Goal: Ask a question: Seek information or help from site administrators or community

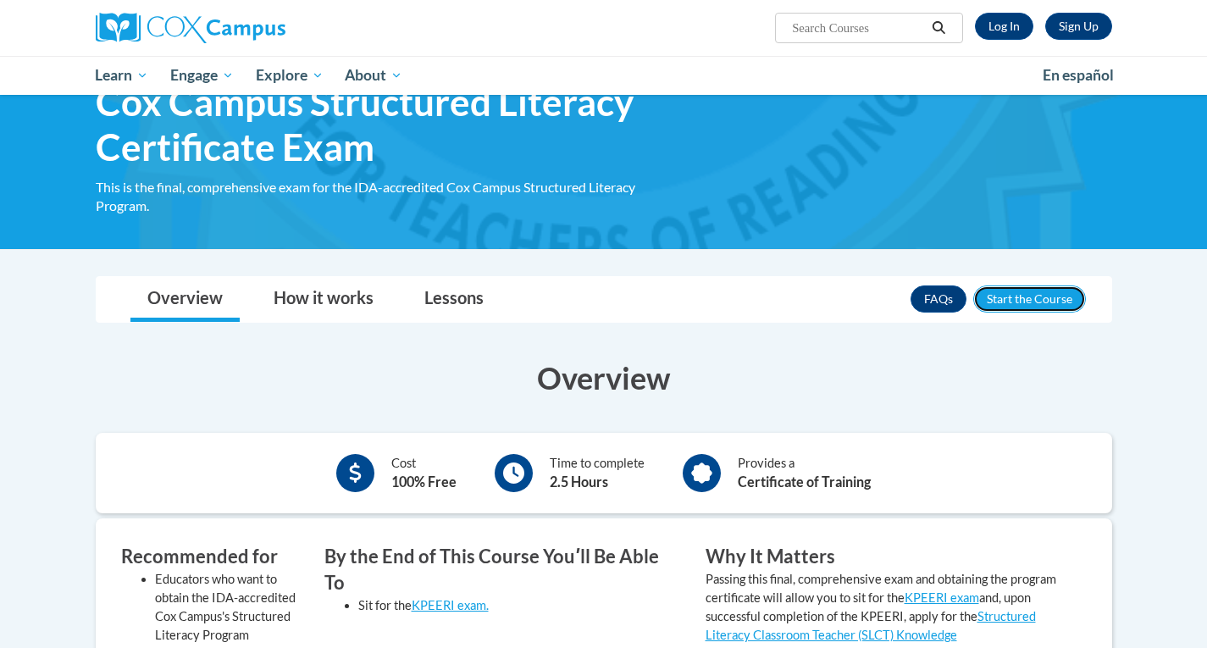
click at [1049, 297] on button "Enroll" at bounding box center [1029, 299] width 113 height 27
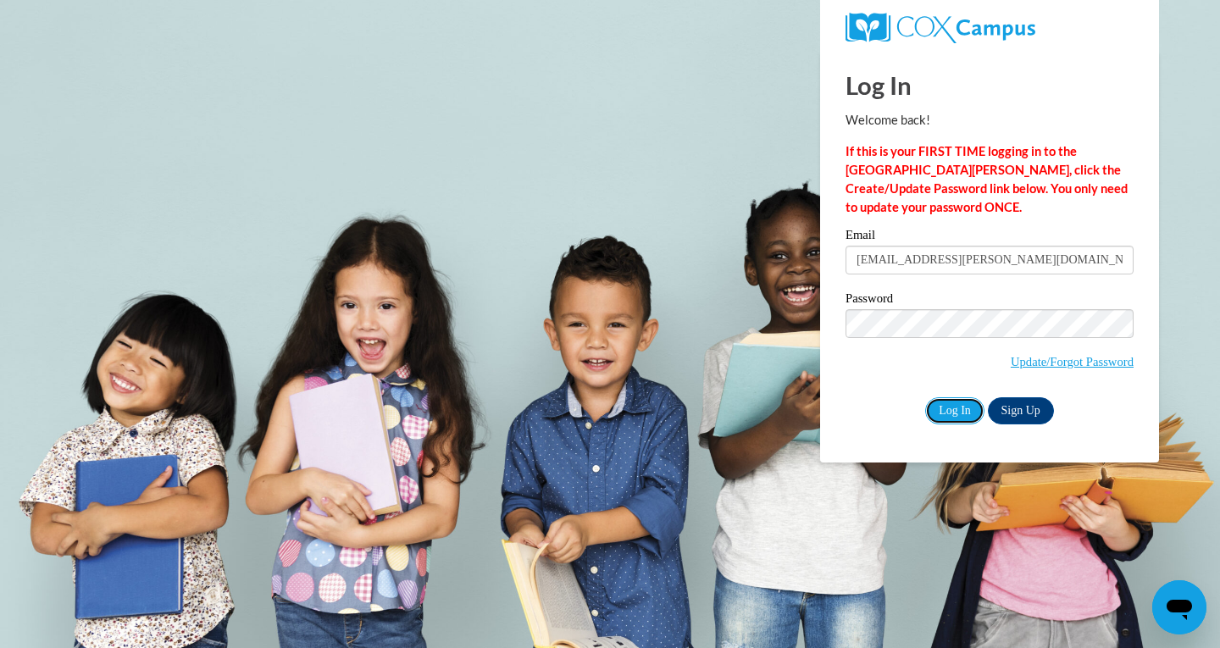
click at [952, 409] on input "Log In" at bounding box center [954, 410] width 59 height 27
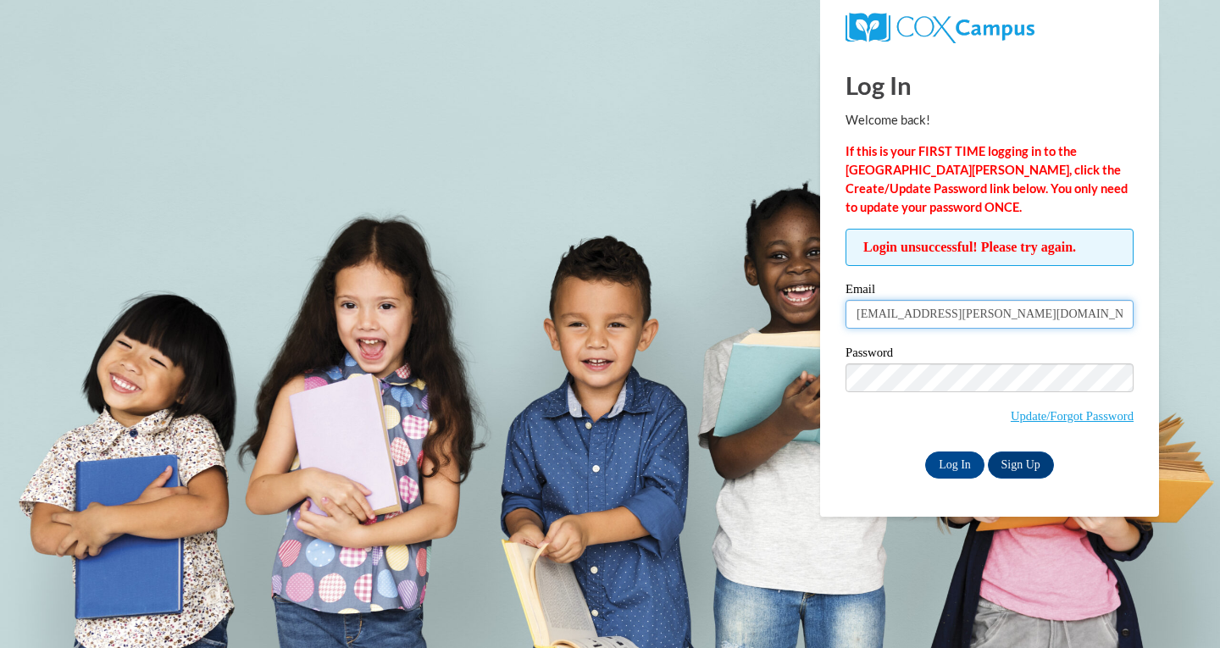
click at [956, 308] on input "[EMAIL_ADDRESS][PERSON_NAME][DOMAIN_NAME]" at bounding box center [990, 314] width 288 height 29
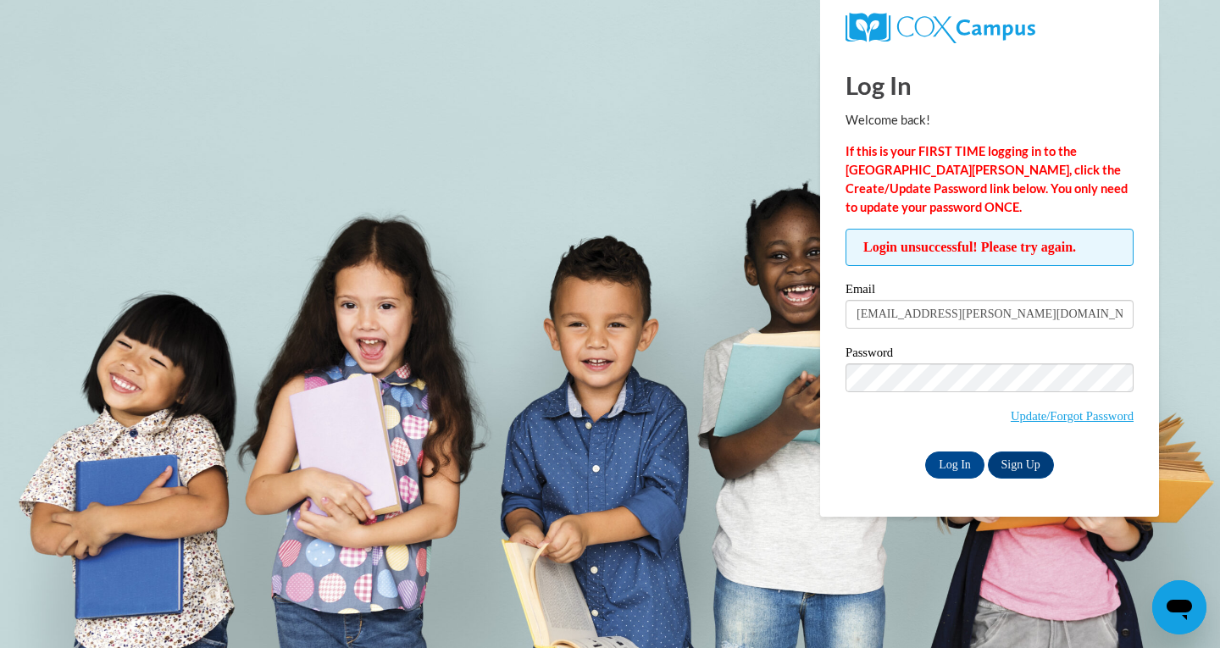
type input "[EMAIL_ADDRESS][DOMAIN_NAME]"
click at [952, 458] on input "Log In" at bounding box center [954, 465] width 59 height 27
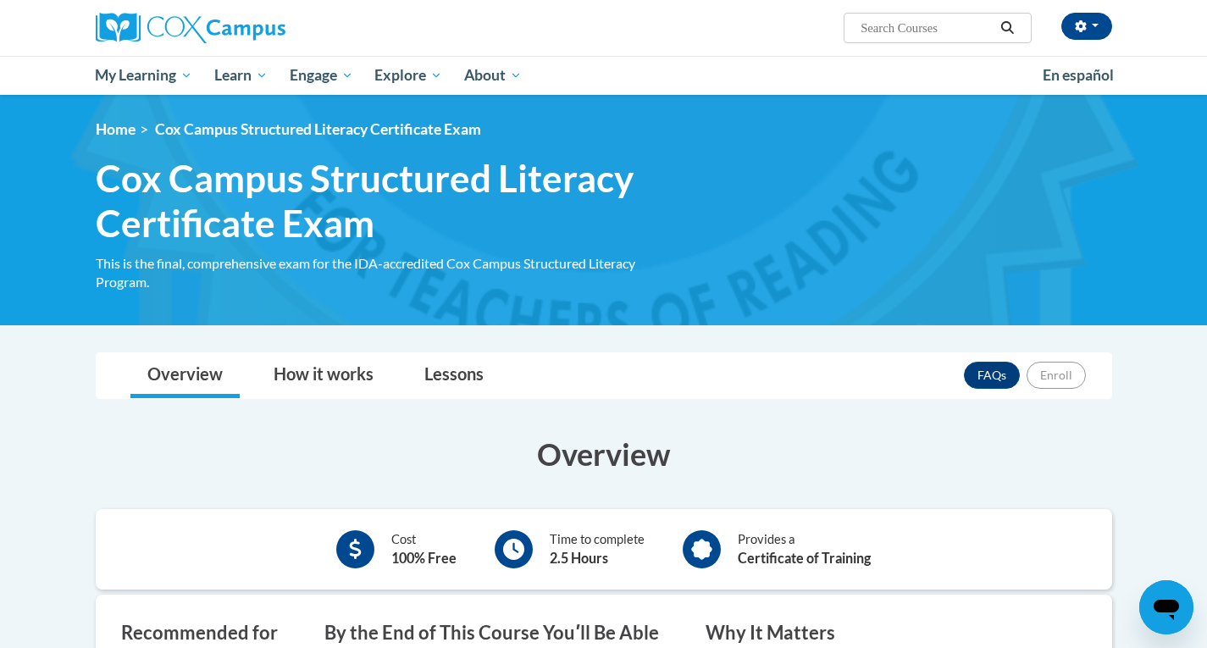
click at [1167, 590] on div "Open messaging window" at bounding box center [1166, 607] width 51 height 51
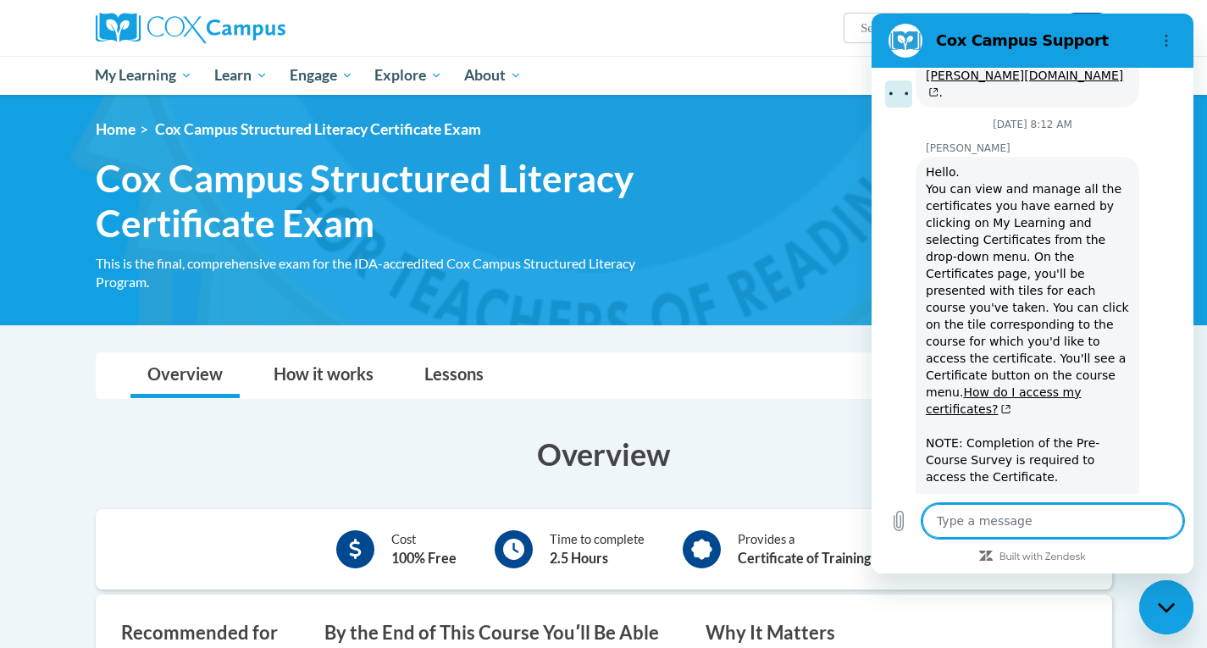
scroll to position [2406, 0]
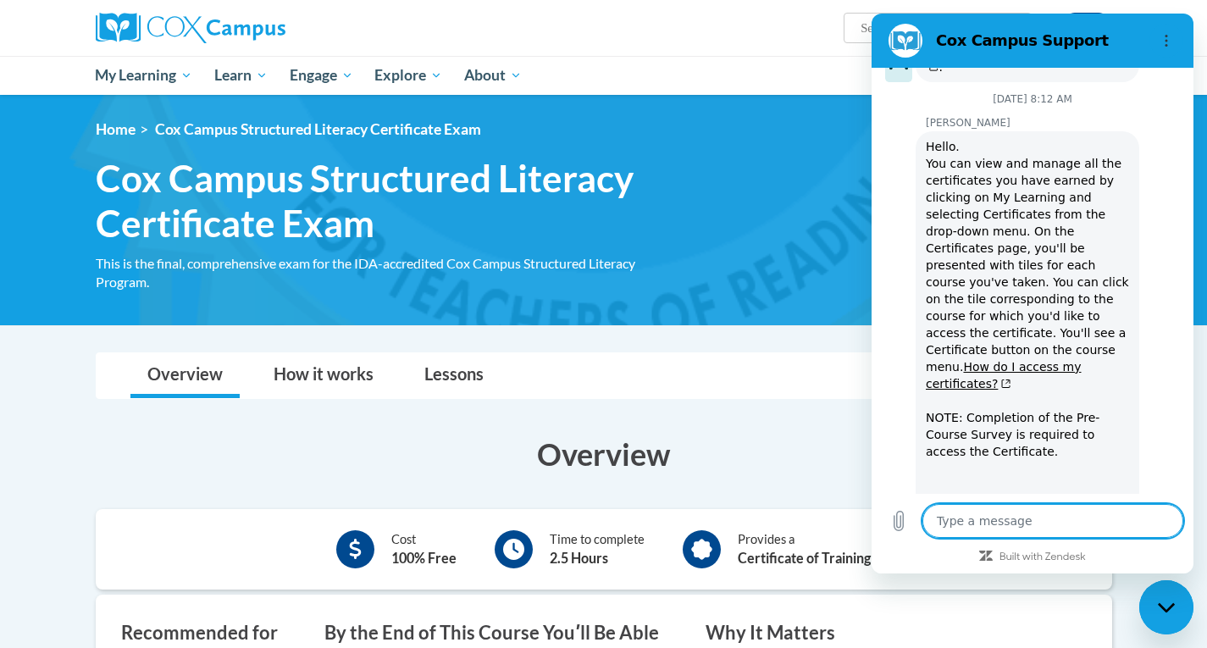
type textarea "W"
type textarea "x"
type textarea "WH"
type textarea "x"
type textarea "WHy"
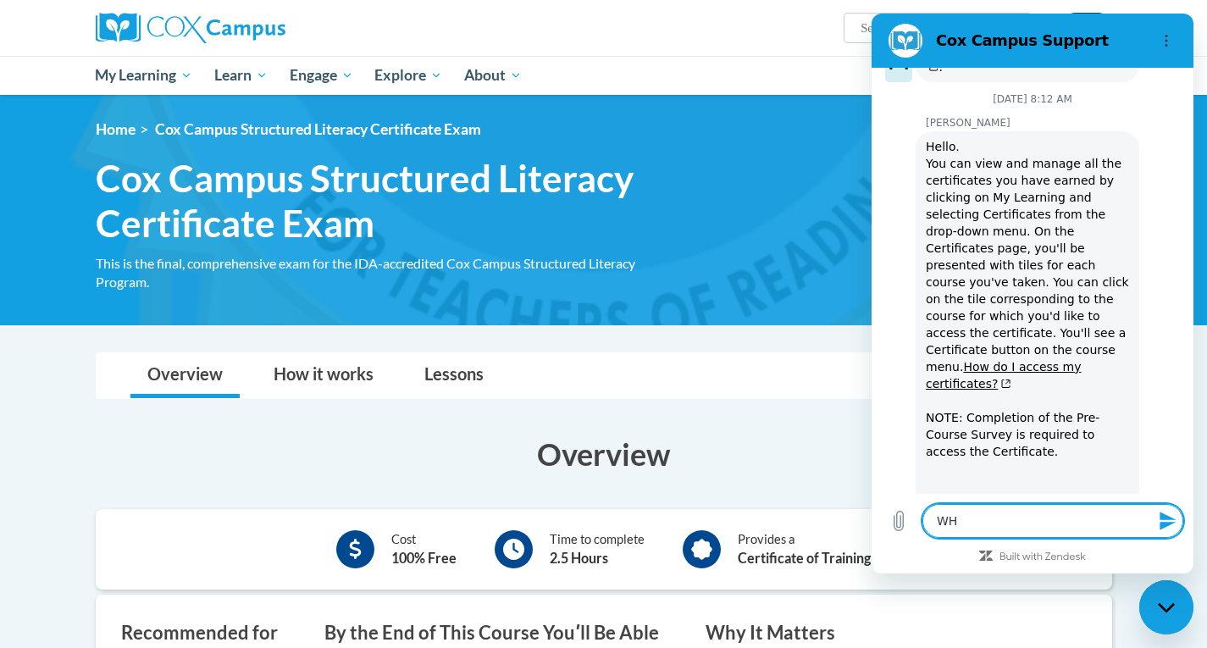
type textarea "x"
type textarea "WHy"
type textarea "x"
type textarea "WHy"
type textarea "x"
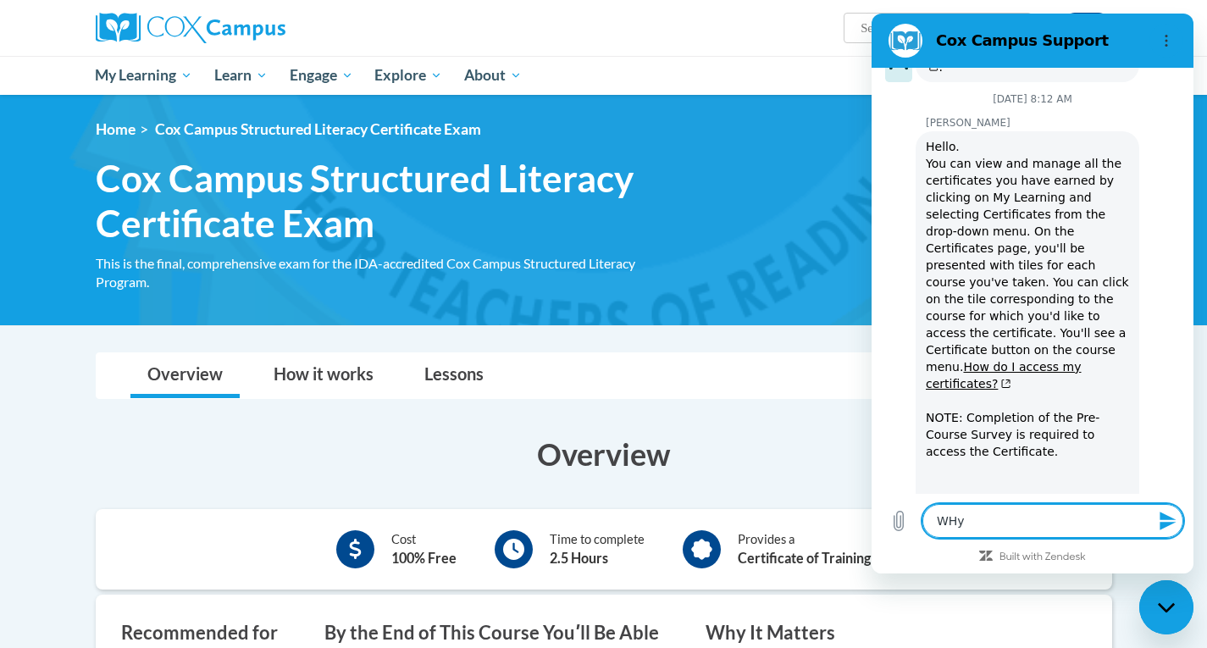
type textarea "WH"
type textarea "x"
type textarea "W"
type textarea "x"
type textarea "Wh"
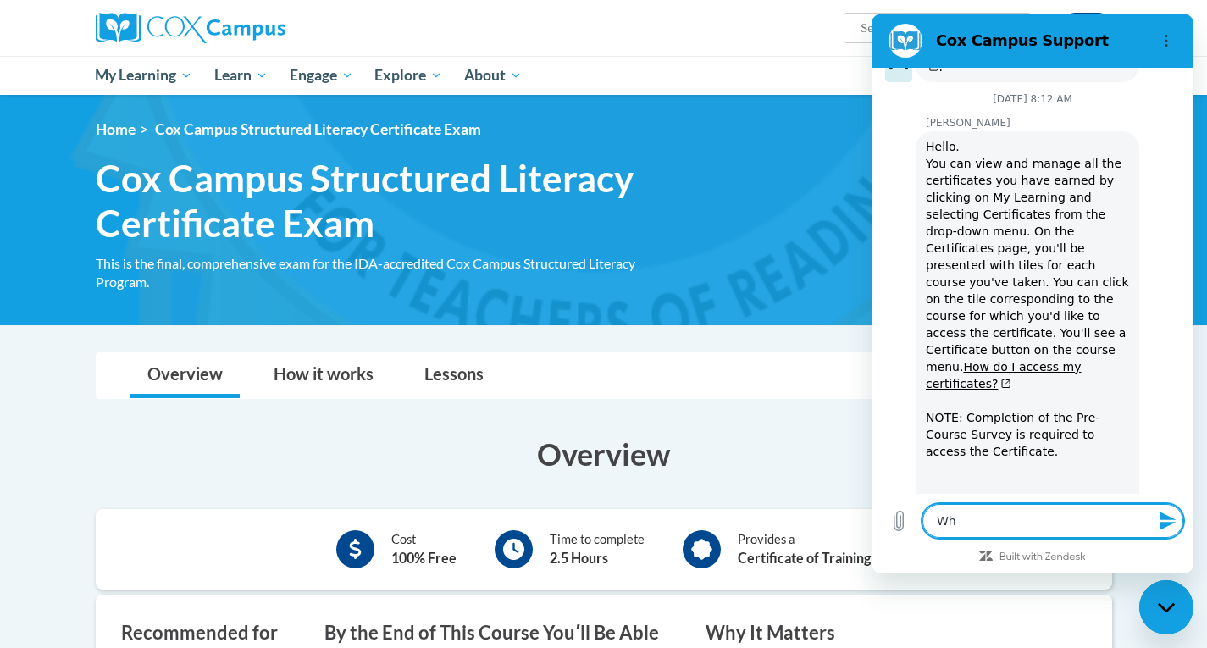
type textarea "x"
type textarea "Why"
type textarea "x"
type textarea "Why"
type textarea "x"
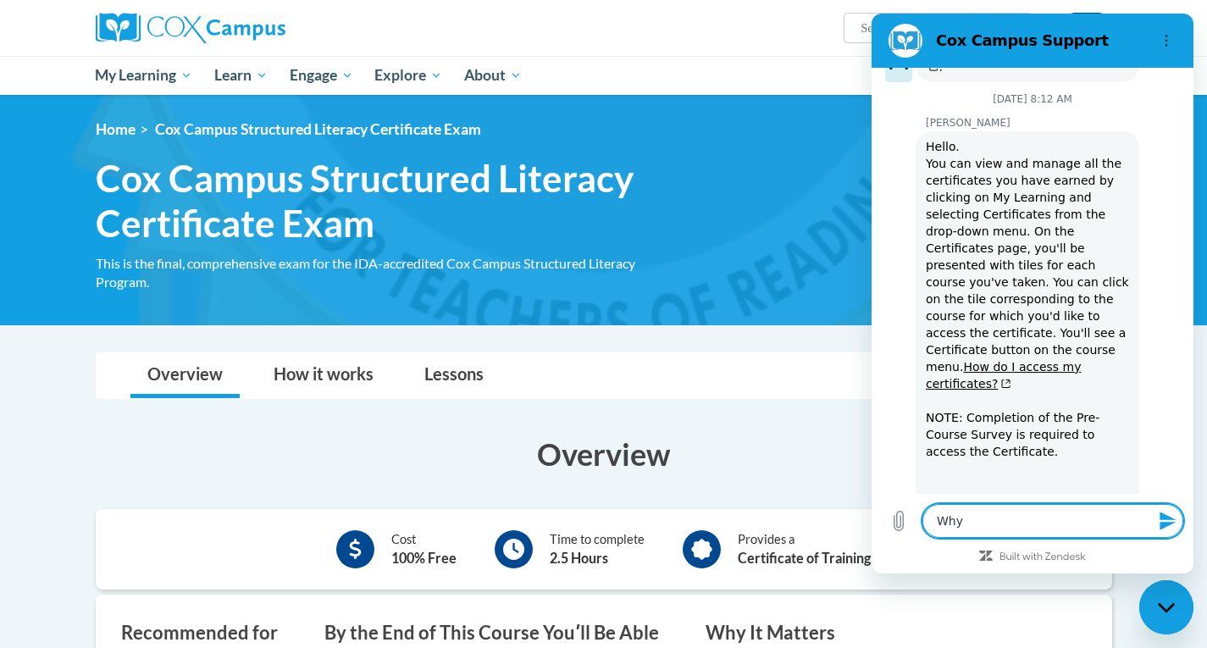
type textarea "Why d"
type textarea "x"
type textarea "Why do"
type textarea "x"
type textarea "Why do"
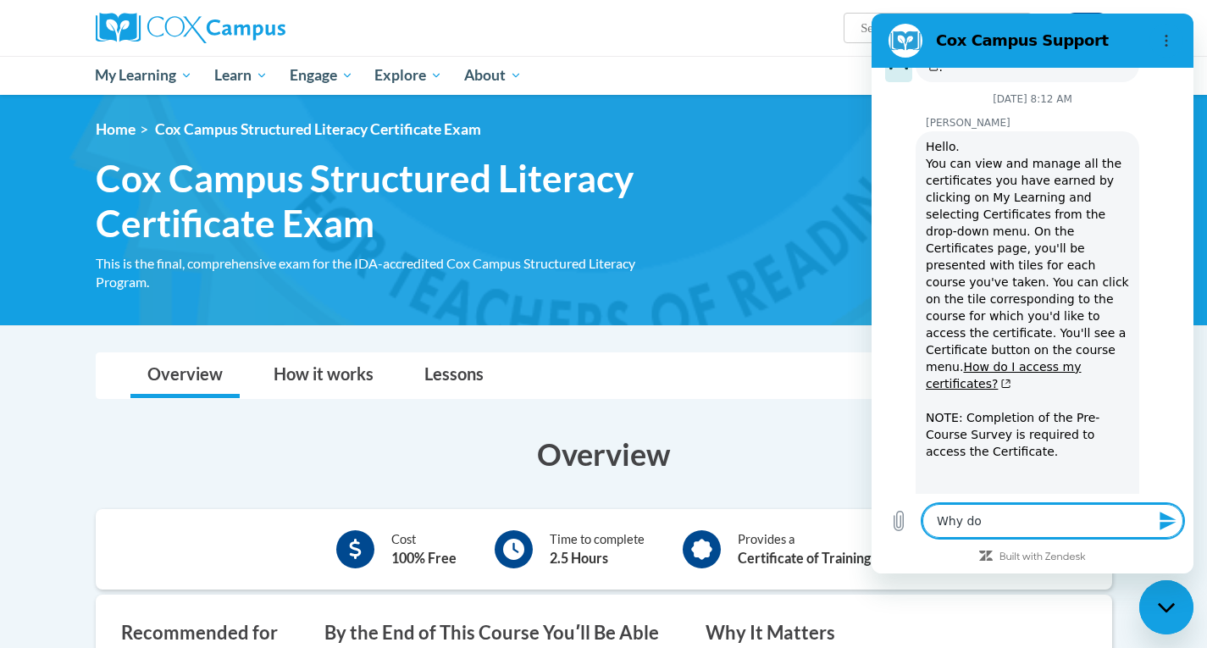
type textarea "x"
type textarea "Why do I"
type textarea "x"
type textarea "Why do I"
type textarea "x"
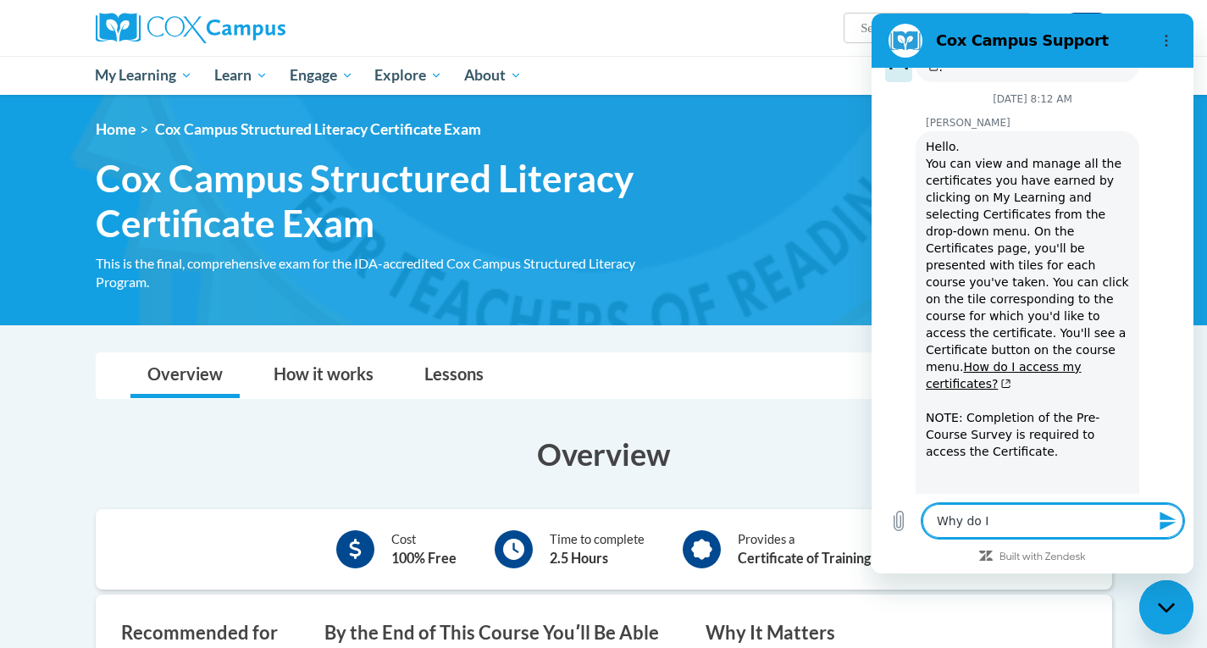
type textarea "Why do I n"
type textarea "x"
type textarea "Why do I no"
type textarea "x"
type textarea "Why do I not"
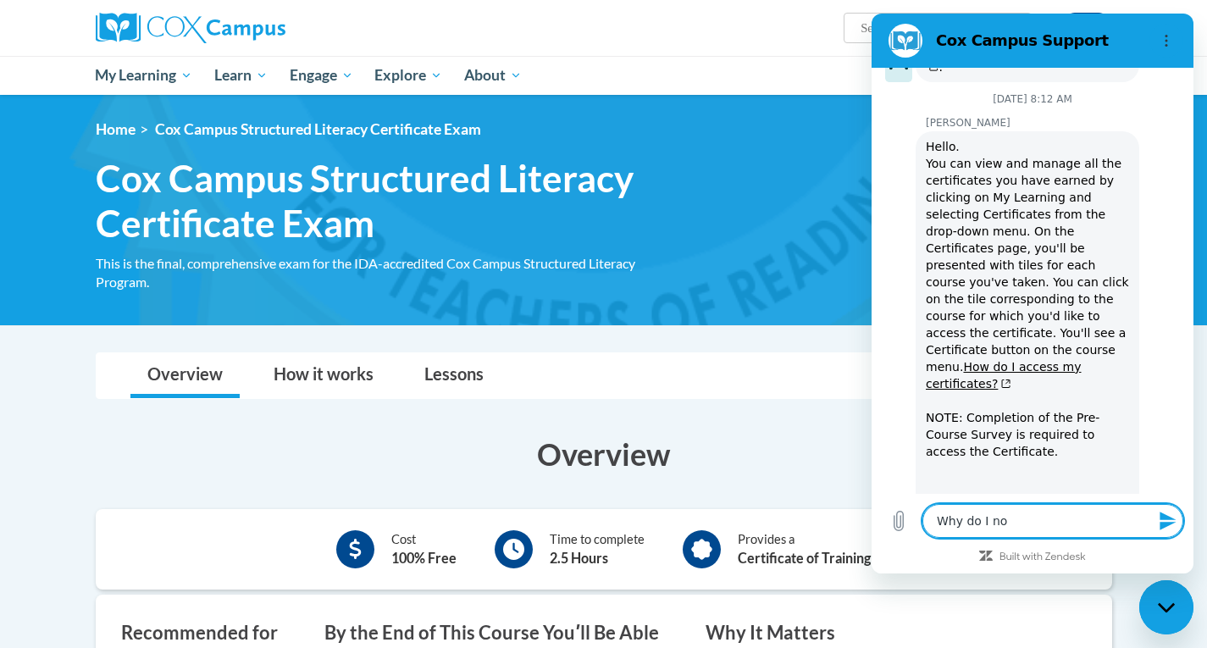
type textarea "x"
type textarea "Why do I not"
type textarea "x"
type textarea "Why do I not h"
type textarea "x"
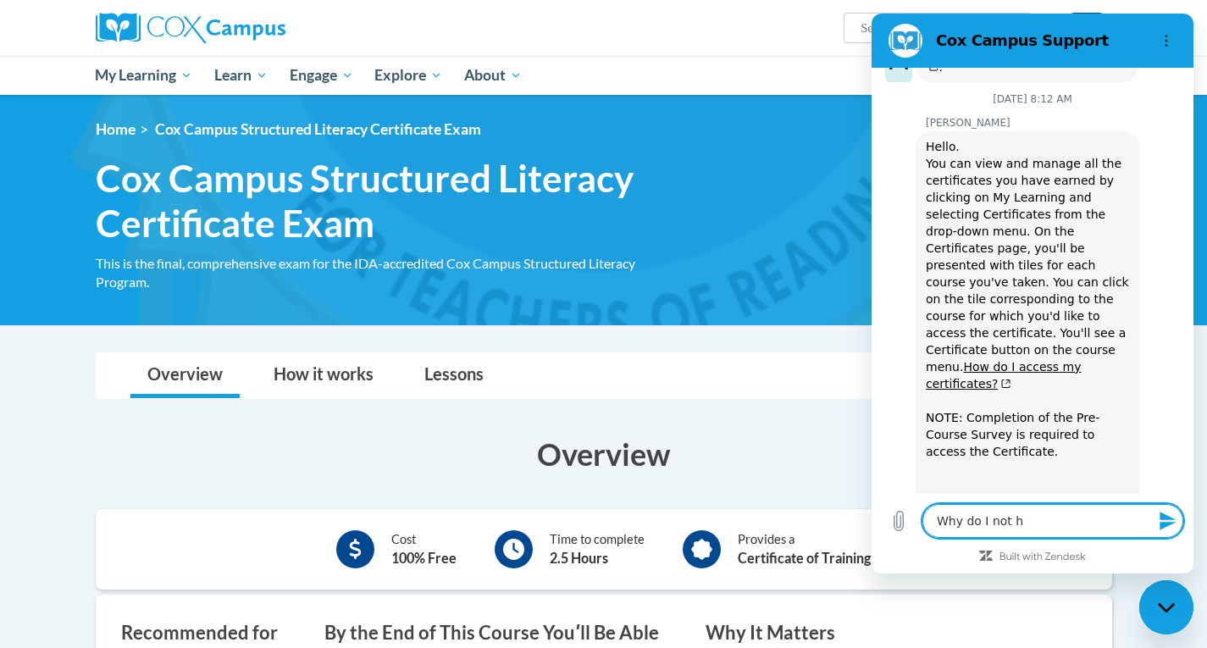
type textarea "Why do I not ha"
type textarea "x"
type textarea "Why do I not hav"
type textarea "x"
type textarea "Why do I not have"
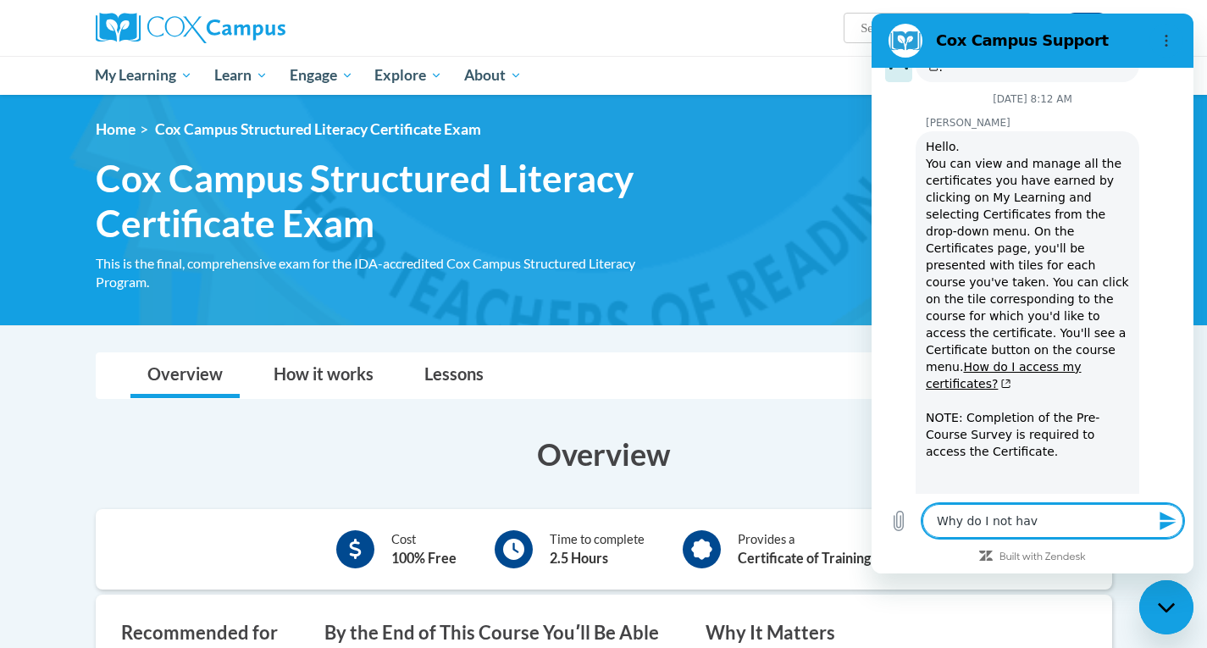
type textarea "x"
type textarea "Why do I not have"
type textarea "x"
type textarea "Why do I not have a"
type textarea "x"
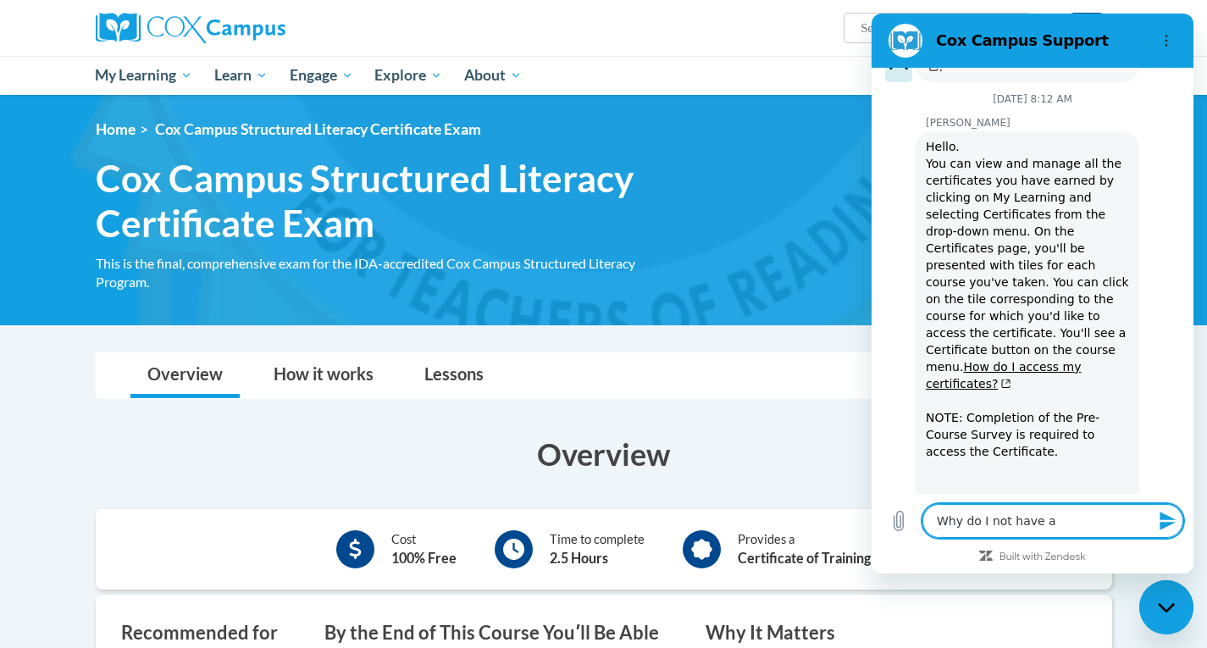
type textarea "Why do I not have ac"
type textarea "x"
type textarea "Why do I not have acc"
type textarea "x"
type textarea "Why do I not have acce"
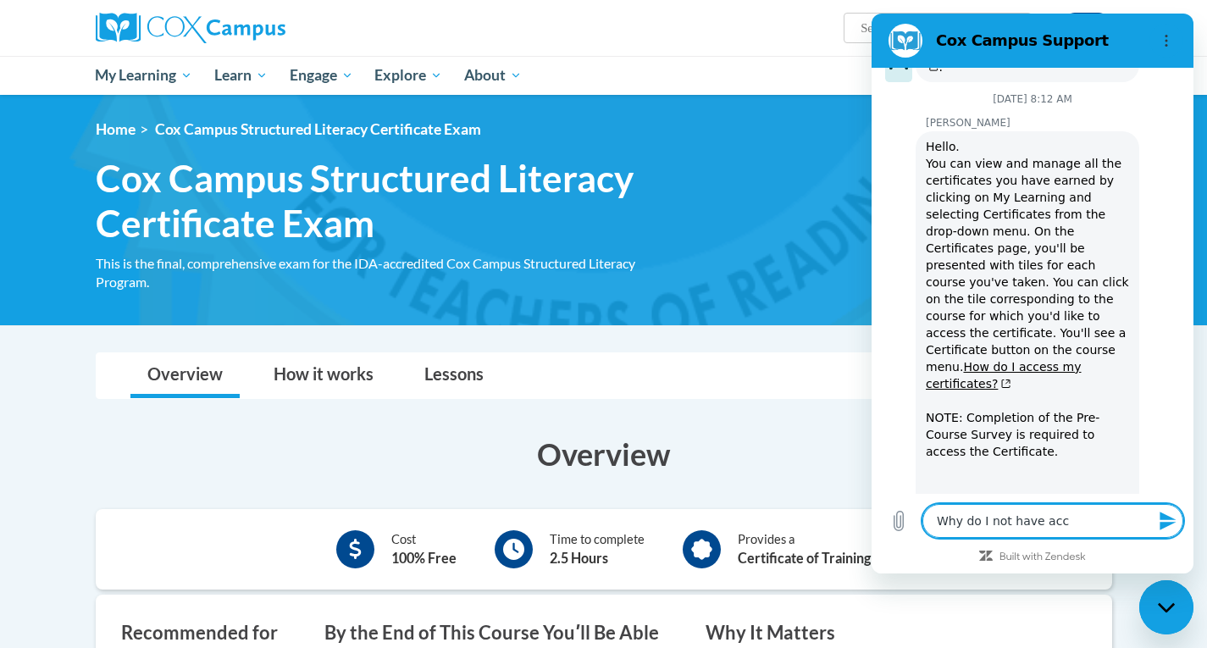
type textarea "x"
type textarea "Why do I not have acces"
type textarea "x"
type textarea "Why do I not have access"
type textarea "x"
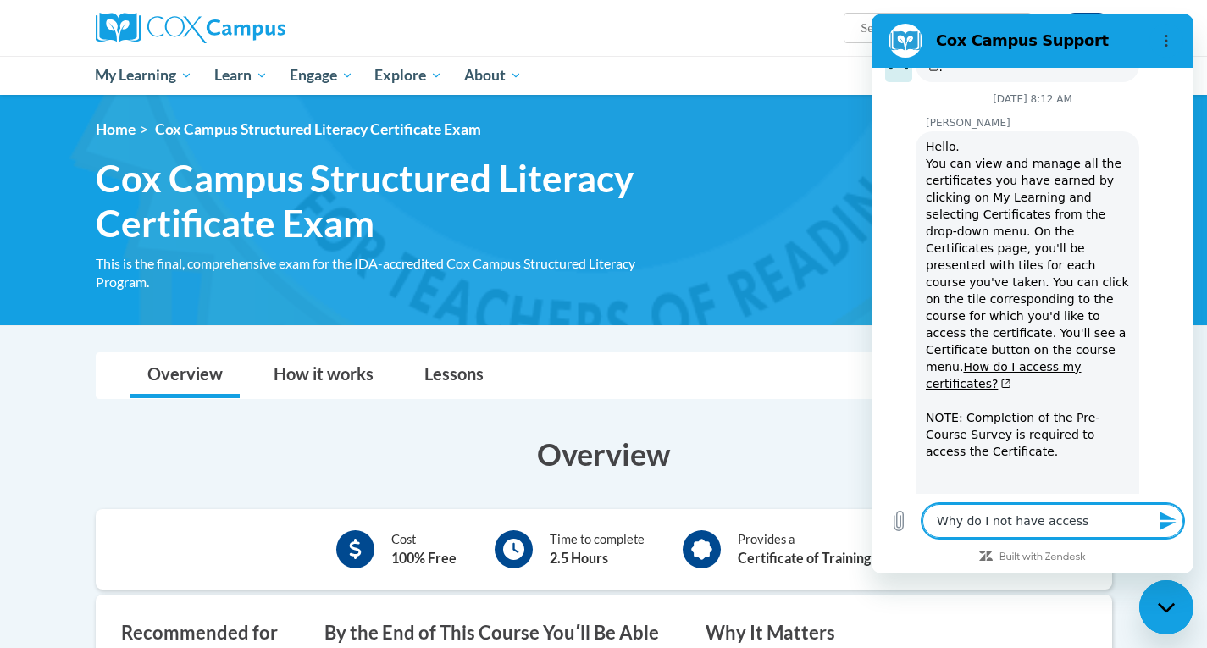
type textarea "Why do I not have access"
type textarea "x"
type textarea "Why do I not have access t"
type textarea "x"
type textarea "Why do I not have access to"
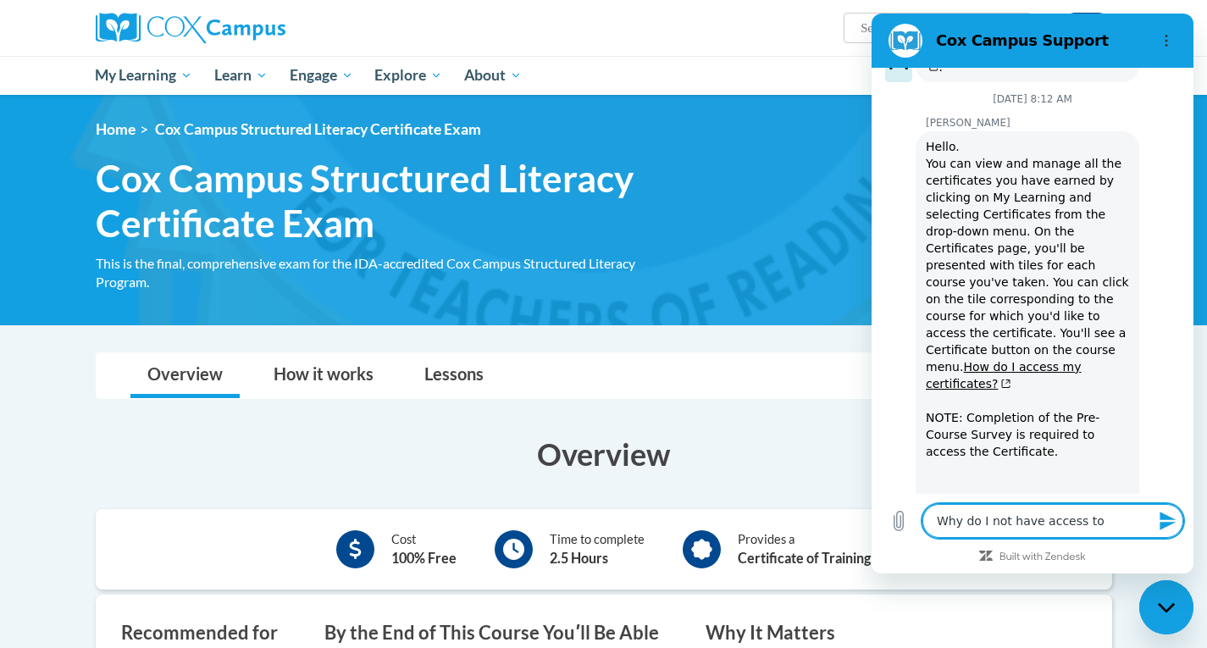
type textarea "x"
type textarea "Why do I not have access to"
type textarea "x"
type textarea "Why do I not have access to t"
type textarea "x"
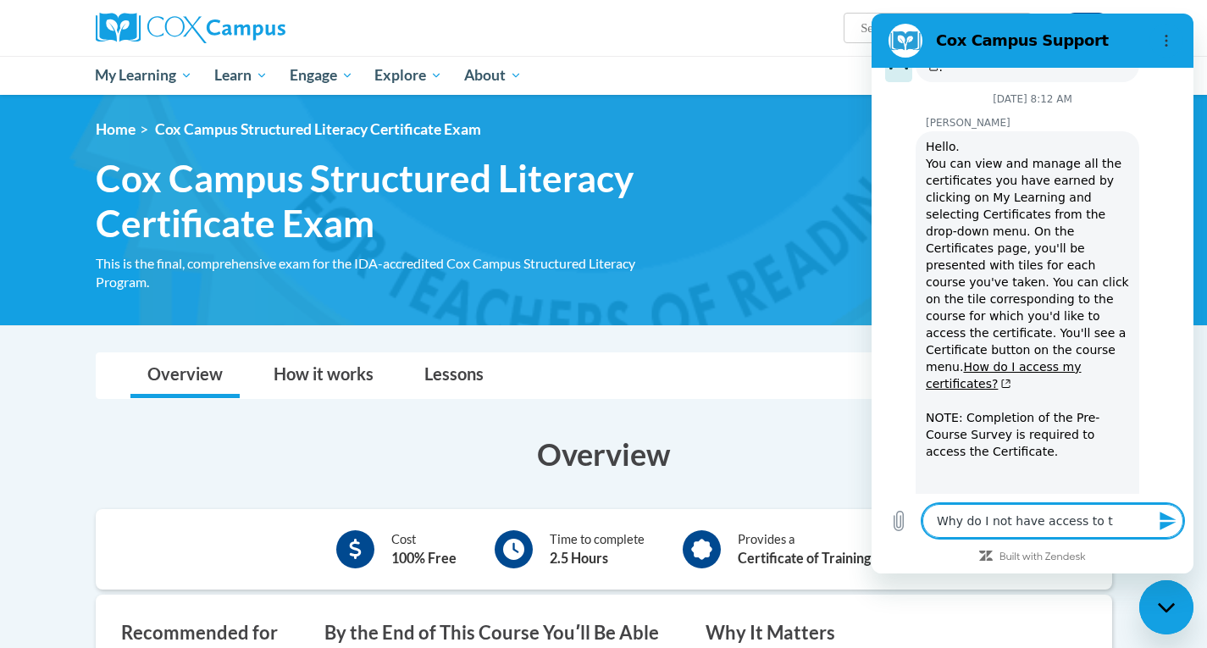
type textarea "Why do I not have access to th"
type textarea "x"
type textarea "Why do I not have access to the"
type textarea "x"
type textarea "Why do I not have access to the"
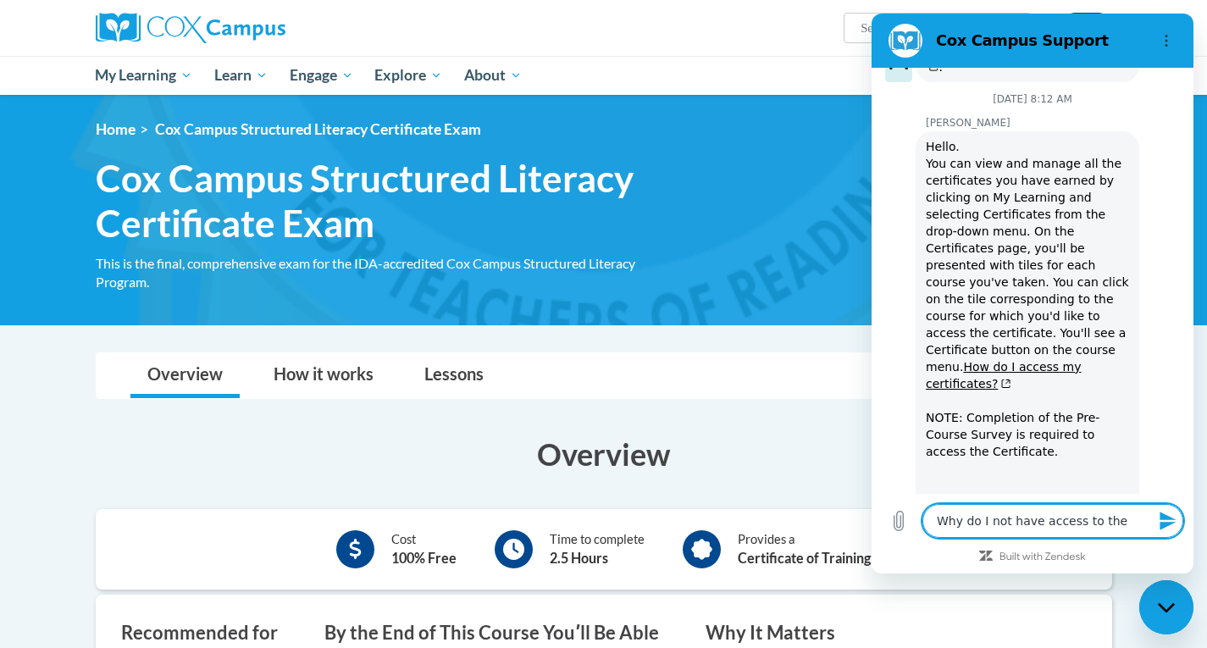
type textarea "x"
type textarea "Why do I not have access to the s"
type textarea "x"
type textarea "Why do I not have access to the st"
type textarea "x"
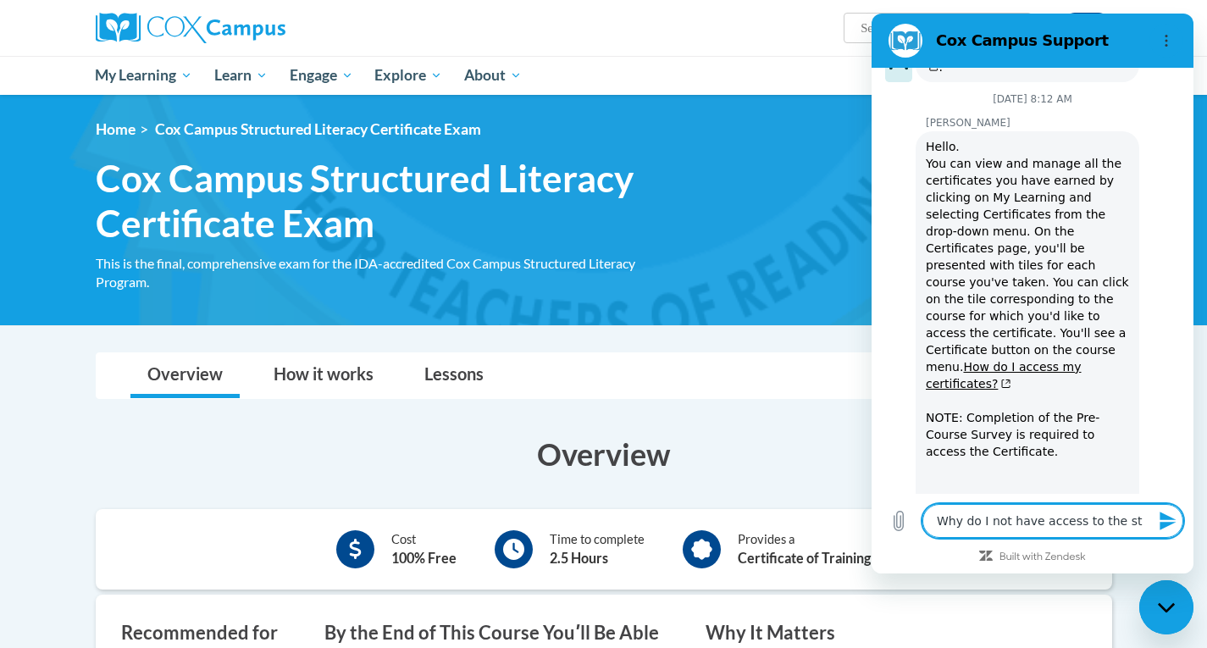
type textarea "Why do I not have access to the str"
type textarea "x"
type textarea "Why do I not have access to the stru"
type textarea "x"
type textarea "Why do I not have access to the struc"
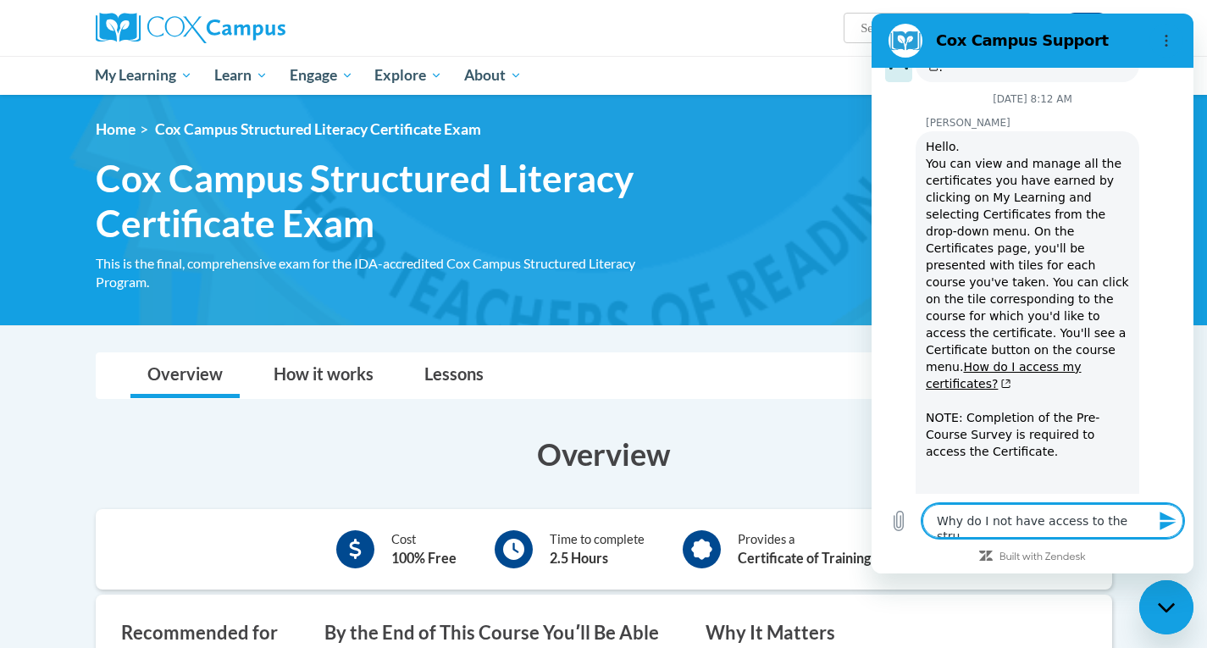
type textarea "x"
type textarea "Why do I not have access to the struct"
type textarea "x"
type textarea "Why do I not have access to the structu"
type textarea "x"
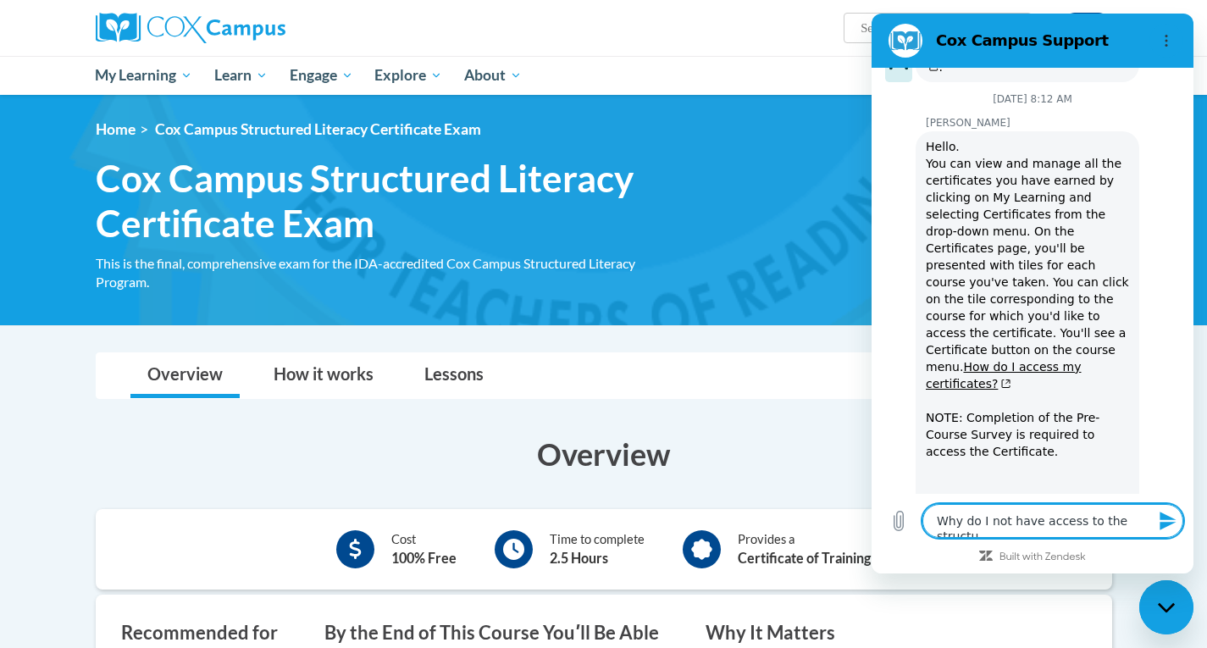
type textarea "Why do I not have access to the structur"
type textarea "x"
type textarea "Why do I not have access to the structure"
type textarea "x"
type textarea "Why do I not have access to the structured"
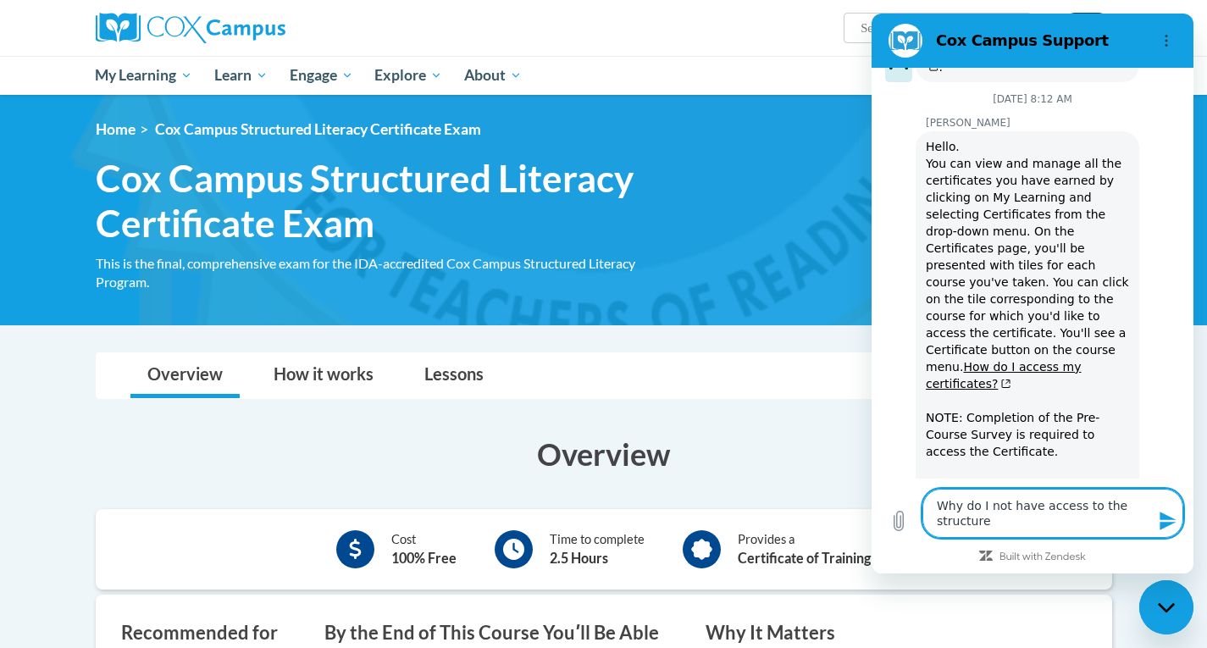
type textarea "x"
type textarea "Why do I not have access to the structured"
type textarea "x"
type textarea "Why do I not have access to the structured l"
type textarea "x"
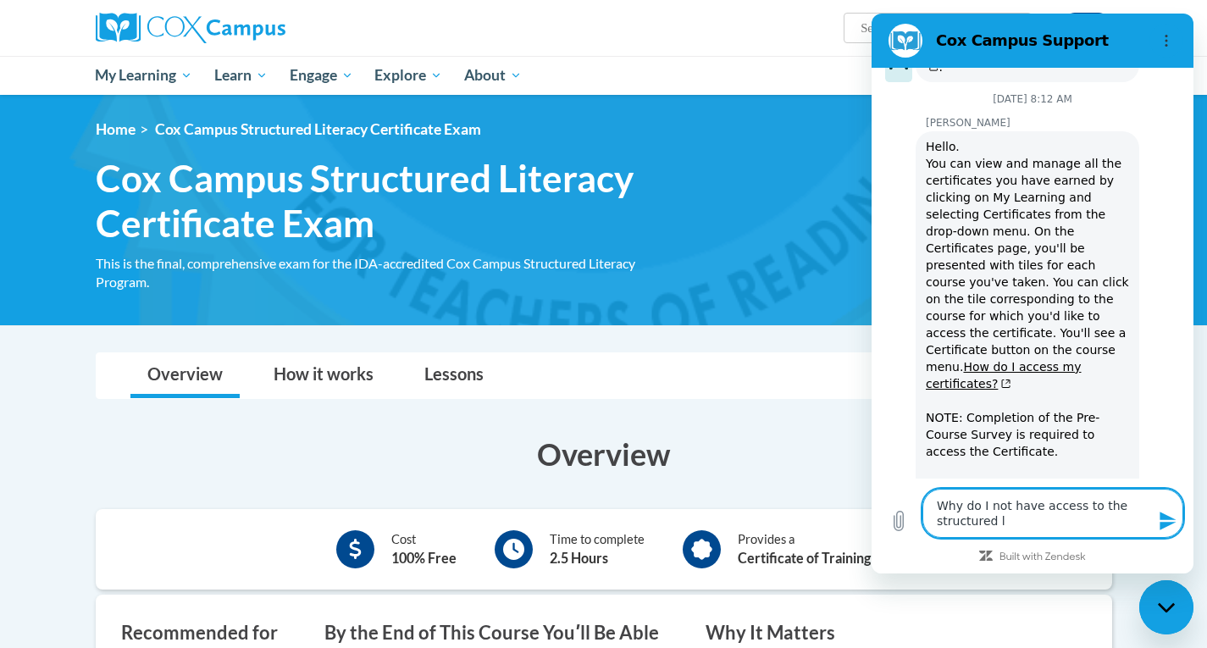
type textarea "Why do I not have access to the structured li"
type textarea "x"
type textarea "Why do I not have access to the structured lit"
type textarea "x"
type textarea "Why do I not have access to the structured lite"
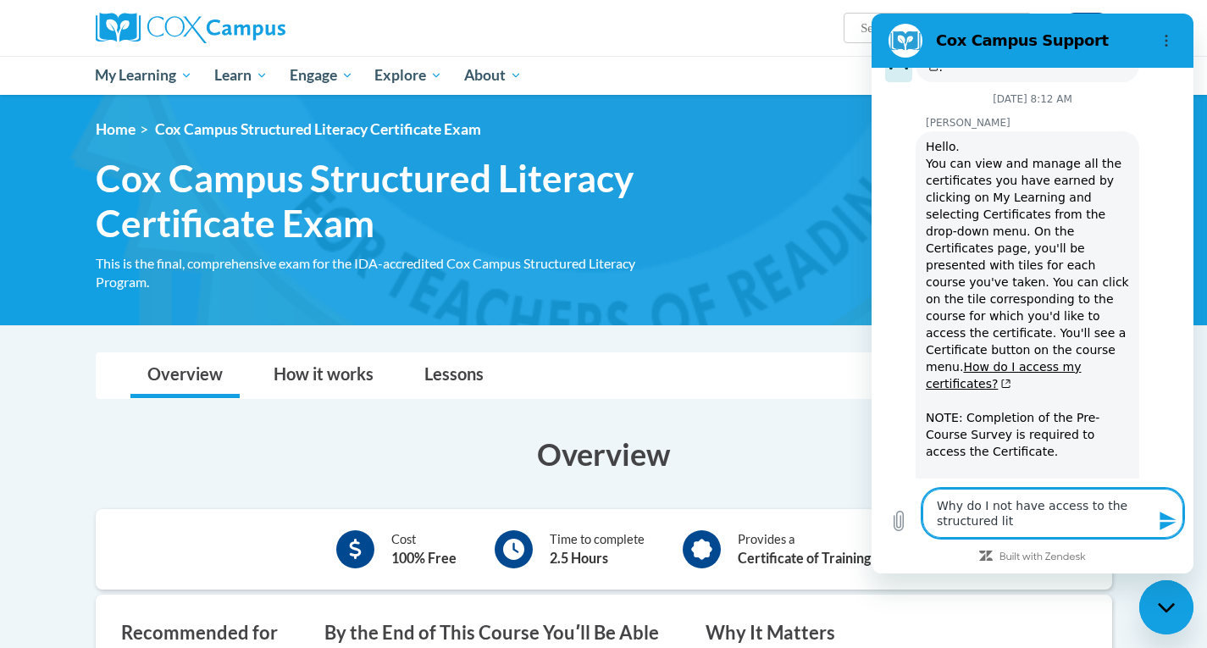
type textarea "x"
type textarea "Why do I not have access to the structured liter"
type textarea "x"
type textarea "Why do I not have access to the structured litera"
type textarea "x"
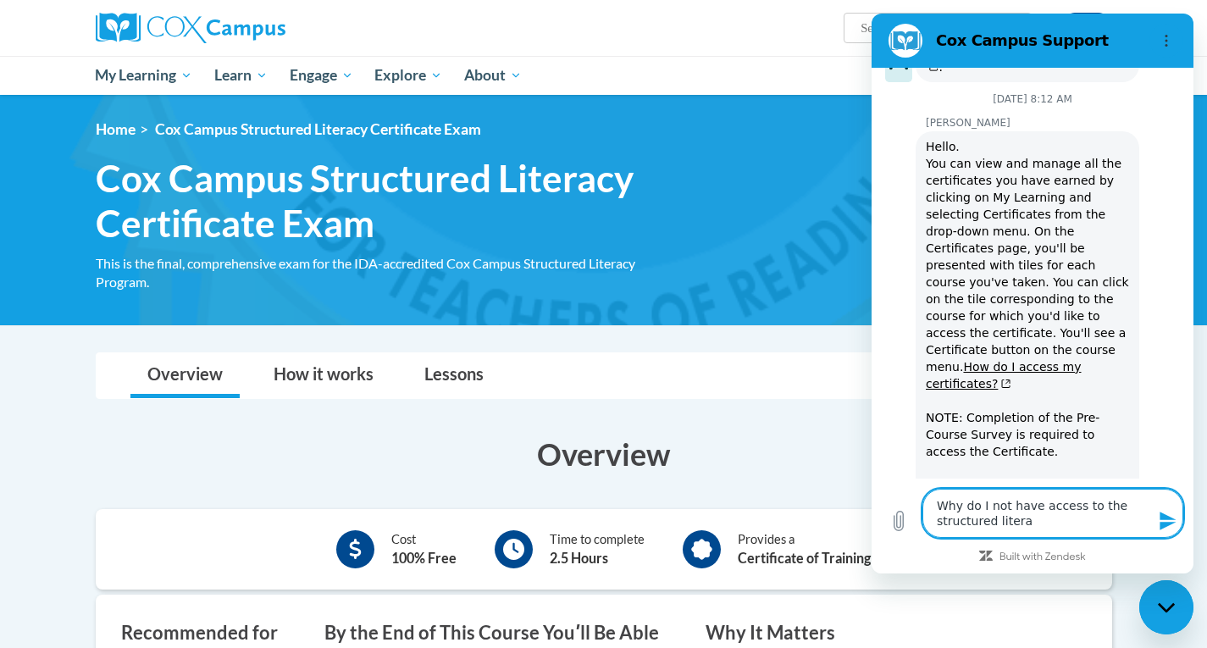
type textarea "Why do I not have access to the structured literac"
type textarea "x"
type textarea "Why do I not have access to the structured literacy"
type textarea "x"
type textarea "Why do I not have access to the structured literacy"
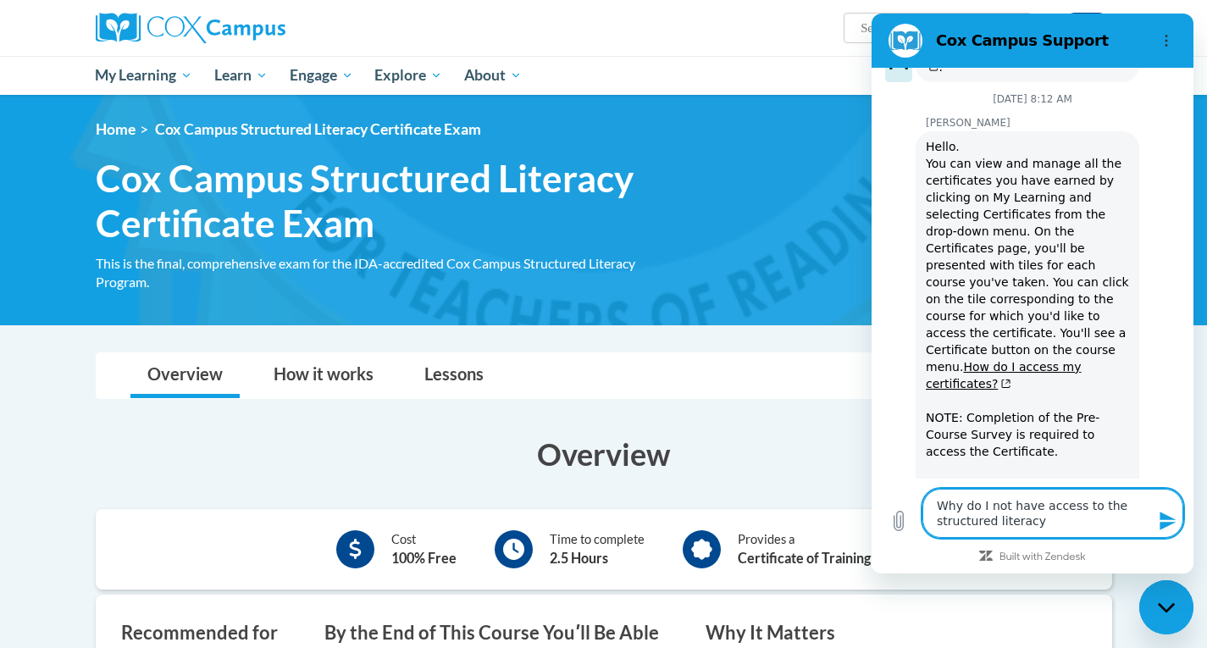
type textarea "x"
type textarea "Why do I not have access to the structured literacy c"
type textarea "x"
type textarea "Why do I not have access to the structured literacy ce"
type textarea "x"
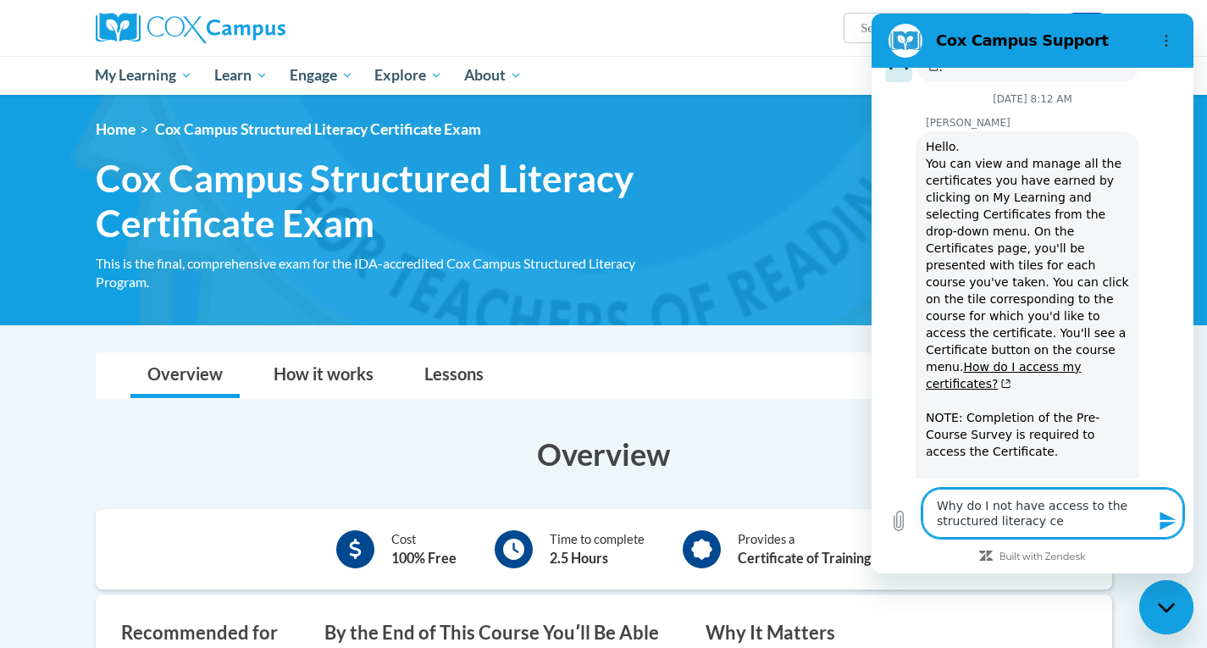
type textarea "Why do I not have access to the structured literacy cer"
type textarea "x"
type textarea "Why do I not have access to the structured literacy cert"
type textarea "x"
type textarea "Why do I not have access to the structured literacy certi"
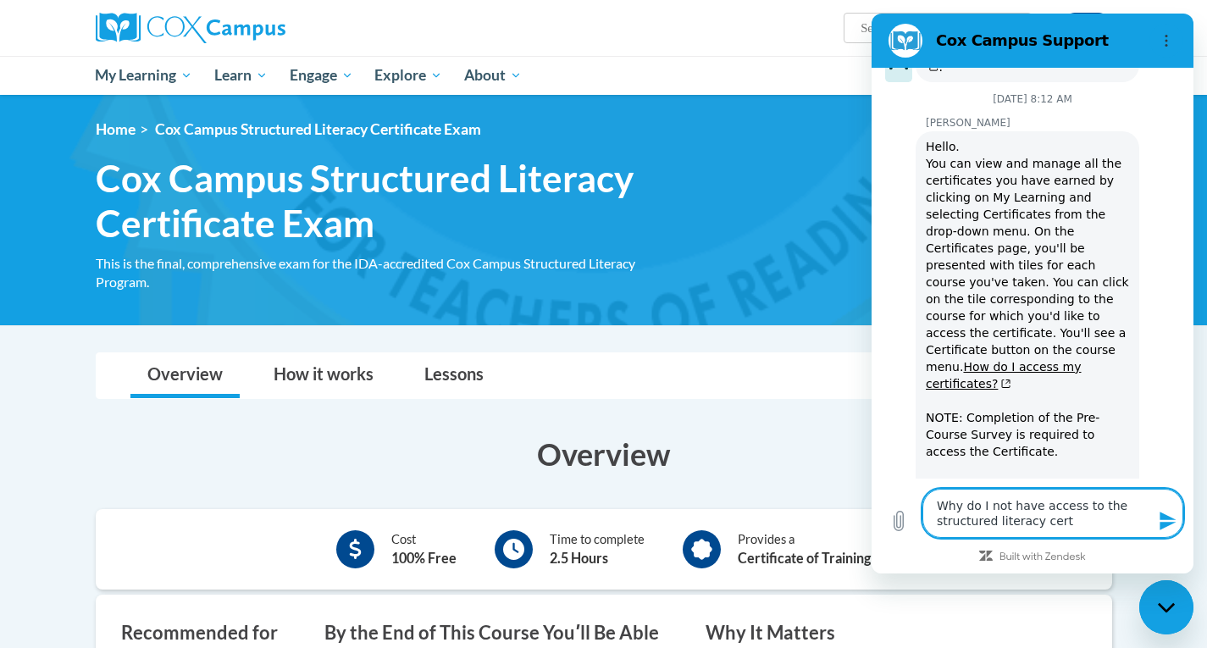
type textarea "x"
type textarea "Why do I not have access to the structured literacy certif"
type textarea "x"
type textarea "Why do I not have access to the structured literacy certifi"
type textarea "x"
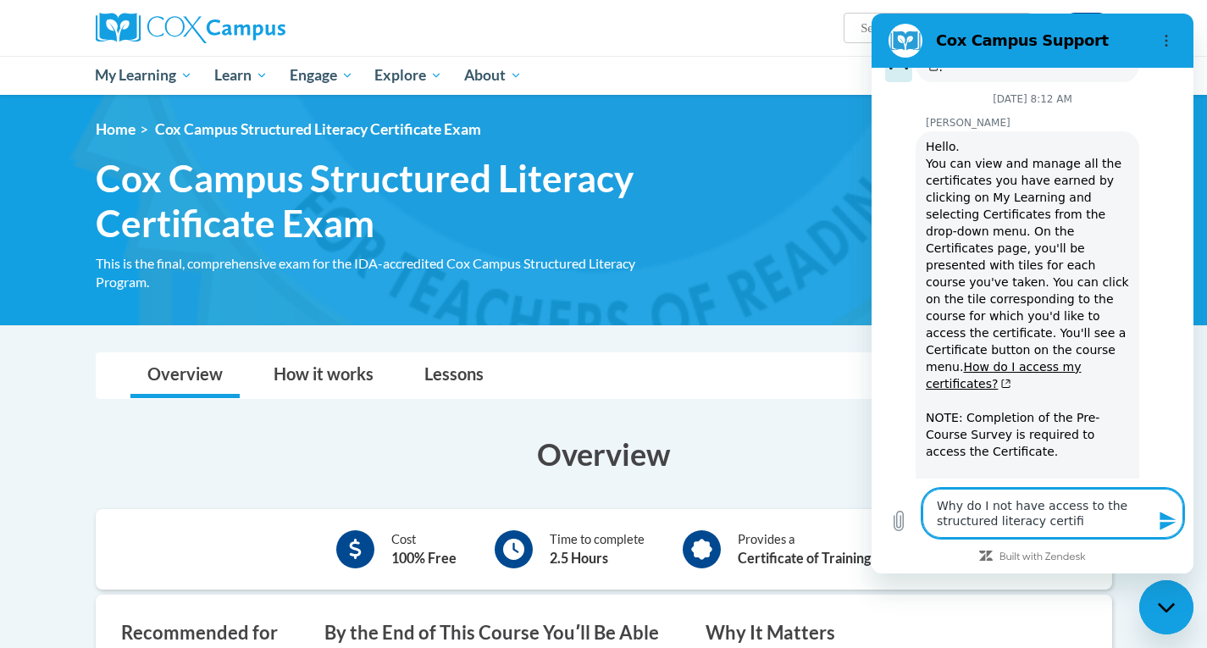
type textarea "Why do I not have access to the structured literacy certific"
type textarea "x"
type textarea "Why do I not have access to the structured literacy certifica"
type textarea "x"
type textarea "Why do I not have access to the structured literacy certificat"
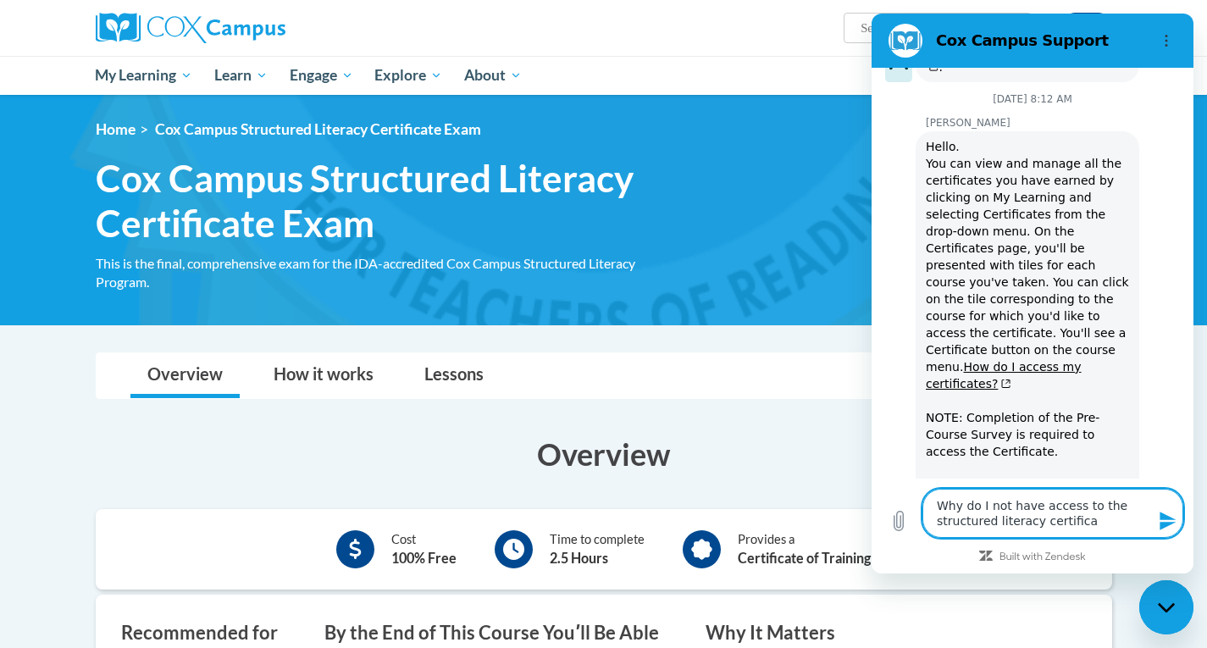
type textarea "x"
type textarea "Why do I not have access to the structured literacy certificati"
type textarea "x"
type textarea "Why do I not have access to the structured literacy certificatio"
type textarea "x"
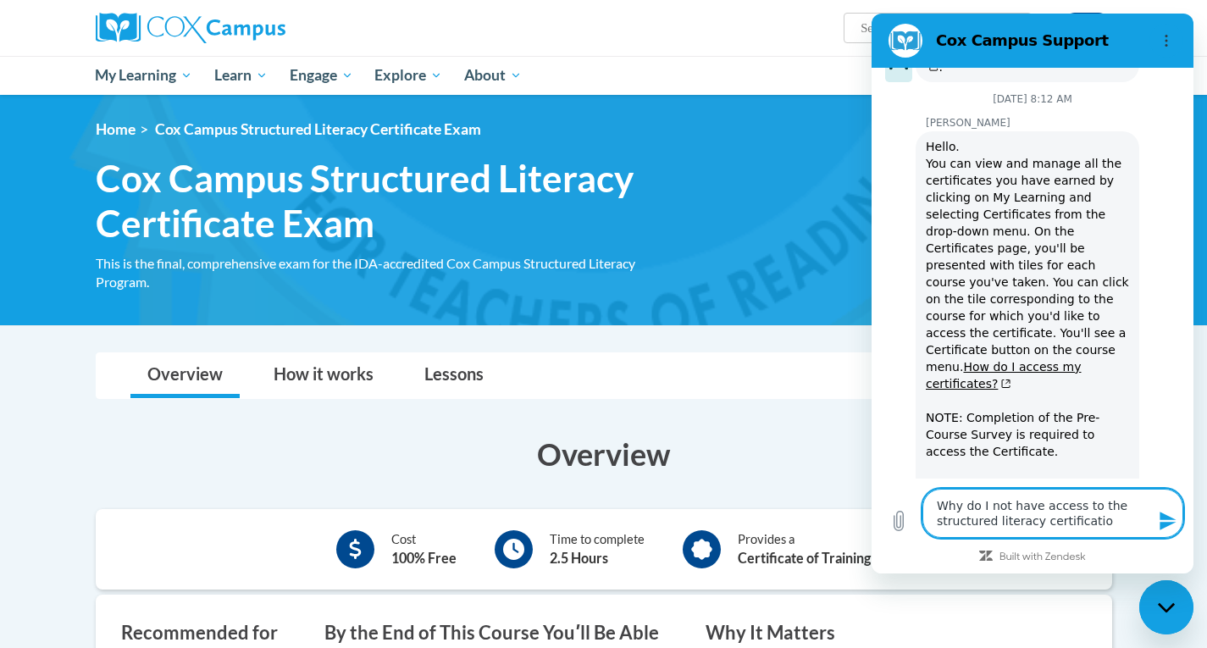
type textarea "Why do I not have access to the structured literacy certification"
type textarea "x"
type textarea "Why do I not have access to the structured literacy certification"
type textarea "x"
type textarea "Why do I not have access to the structured literacy certification r"
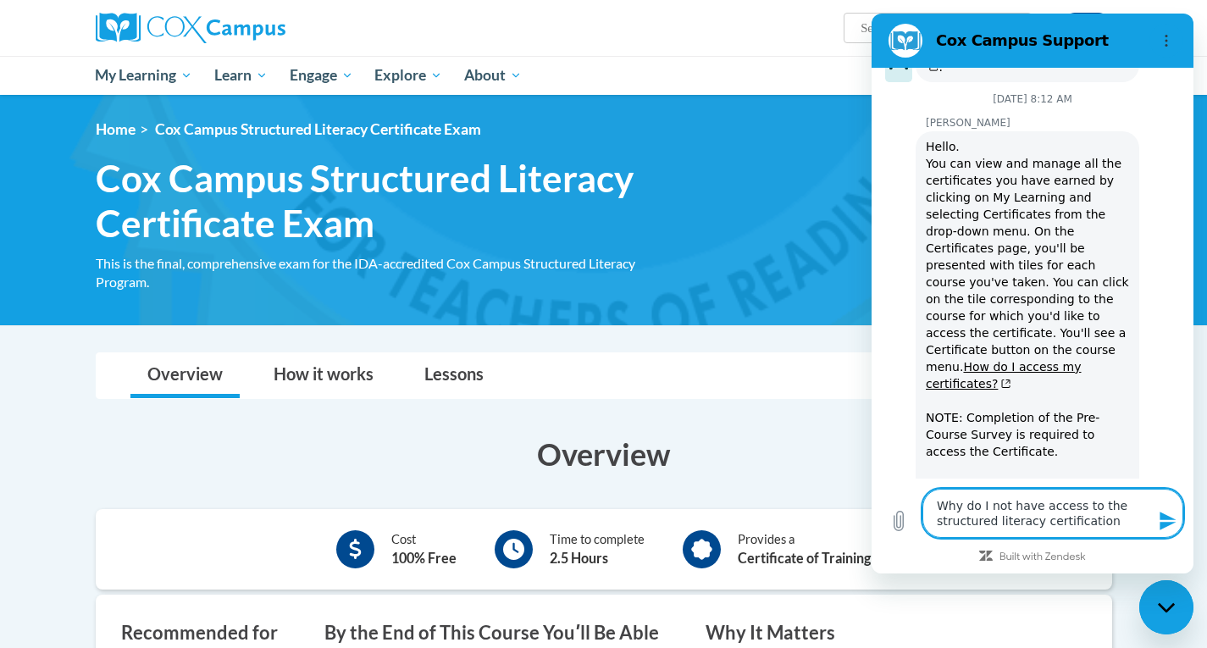
type textarea "x"
type textarea "Why do I not have access to the structured literacy certification"
type textarea "x"
type textarea "Why do I not have access to the structured literacy certification p"
type textarea "x"
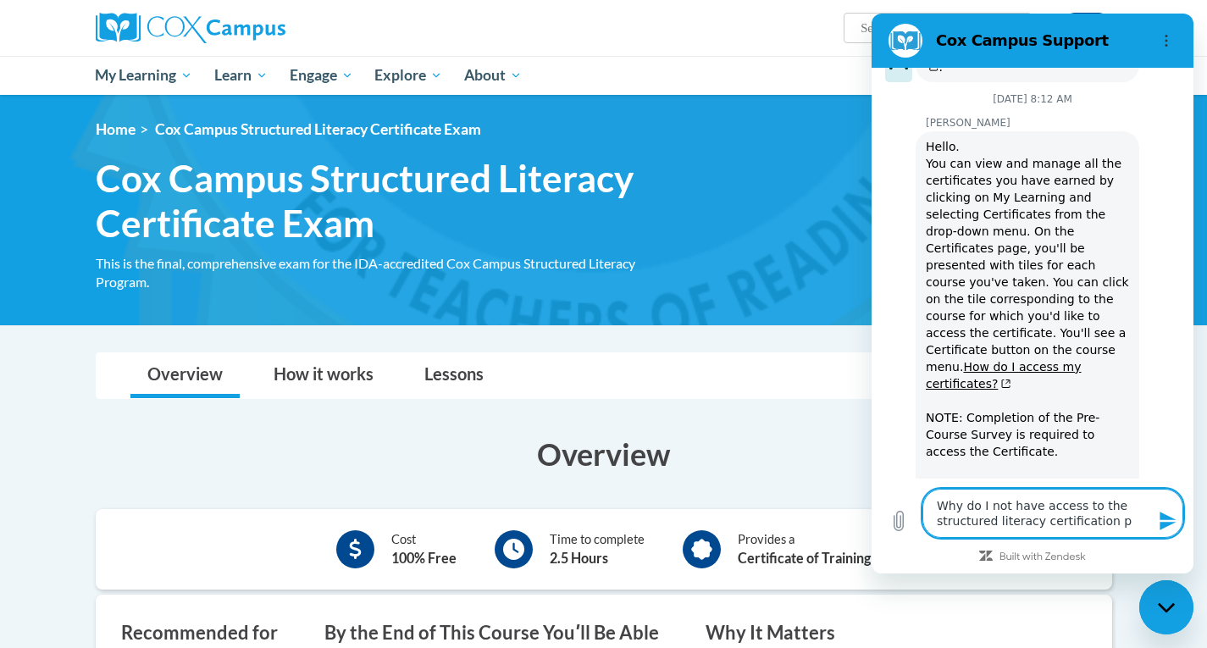
type textarea "Why do I not have access to the structured literacy certification pr"
type textarea "x"
type textarea "Why do I not have access to the structured literacy certification pro"
type textarea "x"
type textarea "Why do I not have access to the structured literacy certification prog"
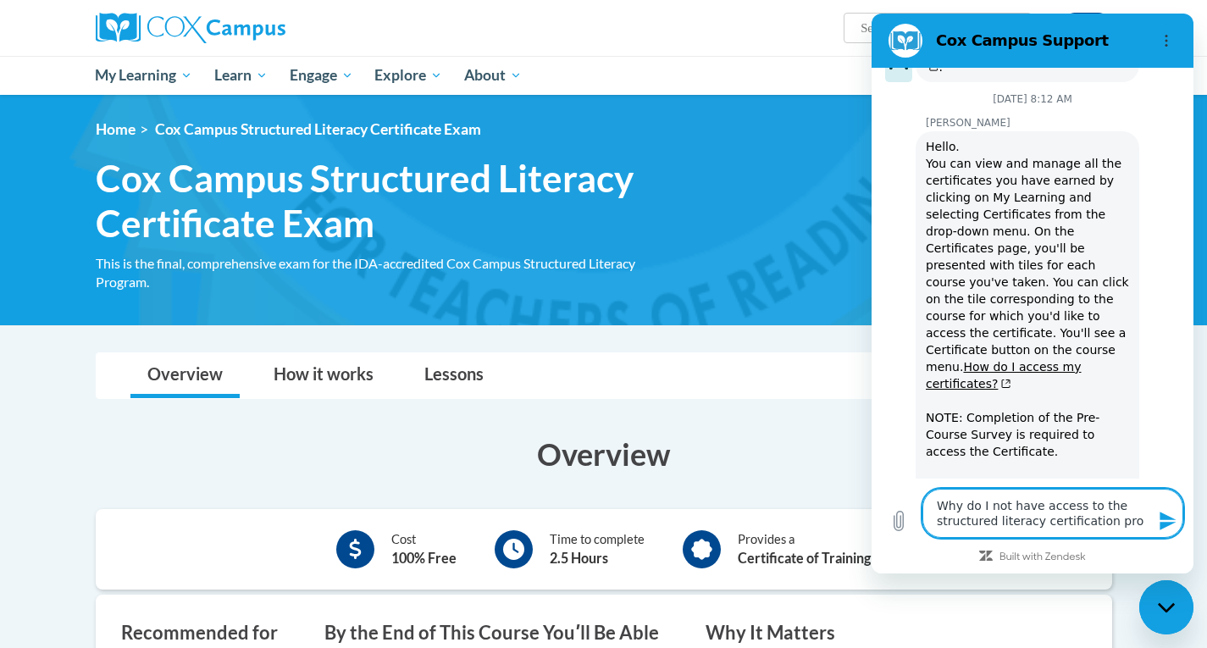
type textarea "x"
type textarea "Why do I not have access to the structured literacy certification progr"
type textarea "x"
type textarea "Why do I not have access to the structured literacy certification progra"
type textarea "x"
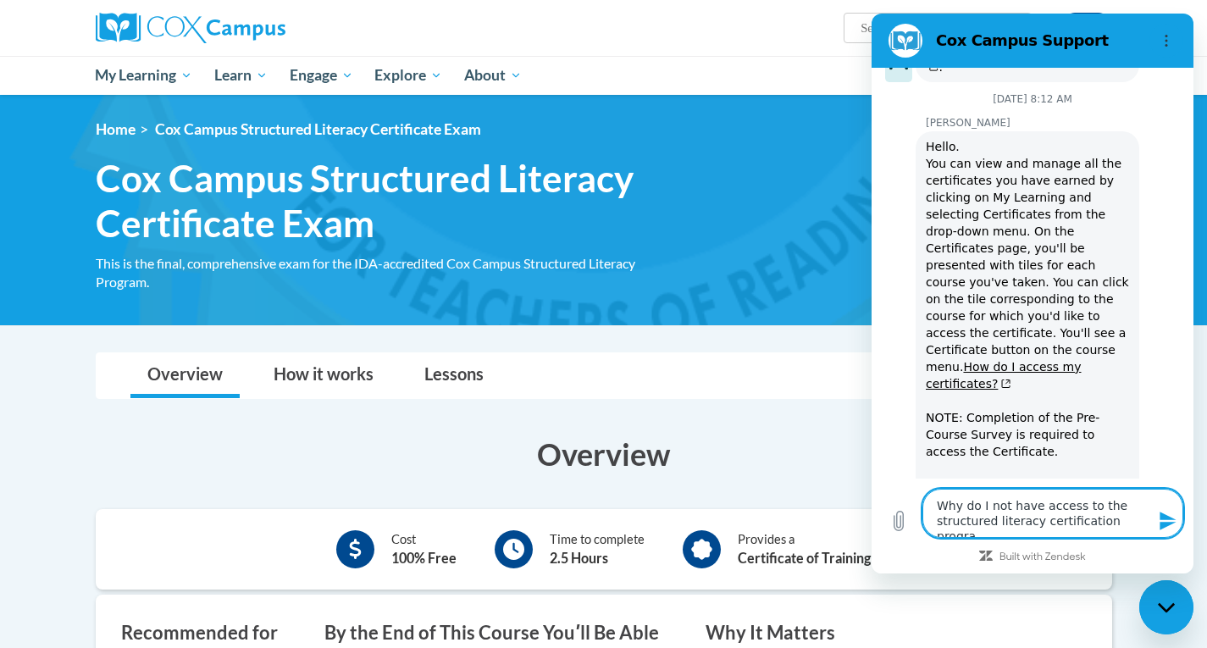
type textarea "Why do I not have access to the structured literacy certification program"
type textarea "x"
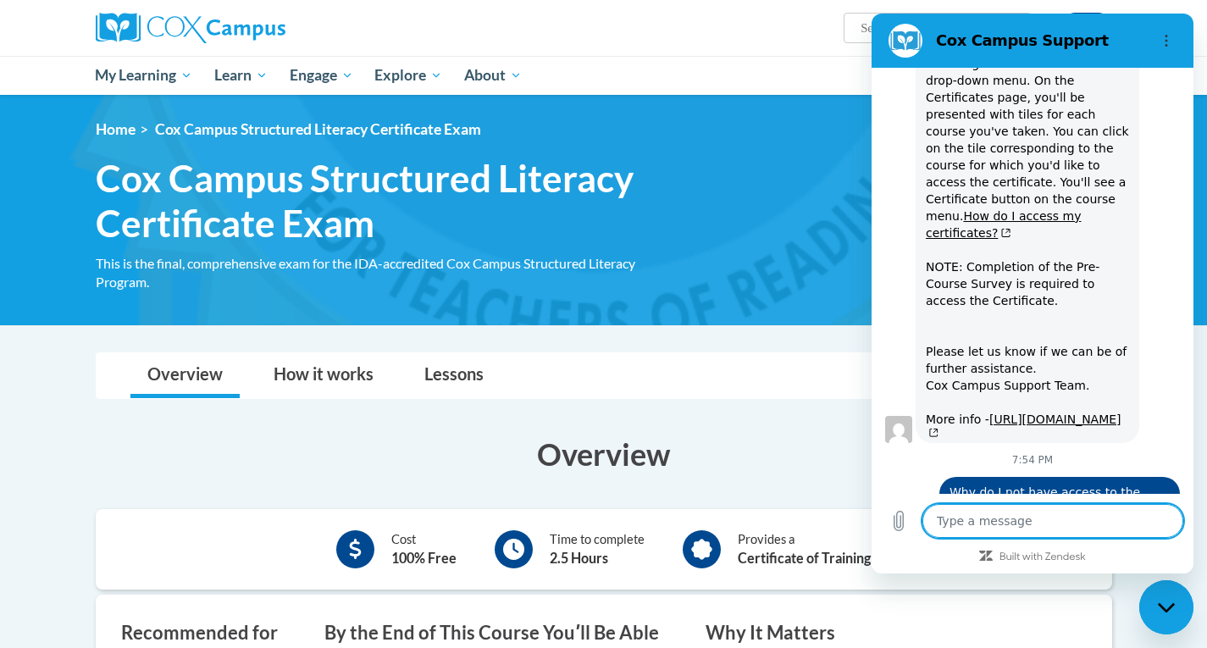
scroll to position [2599, 0]
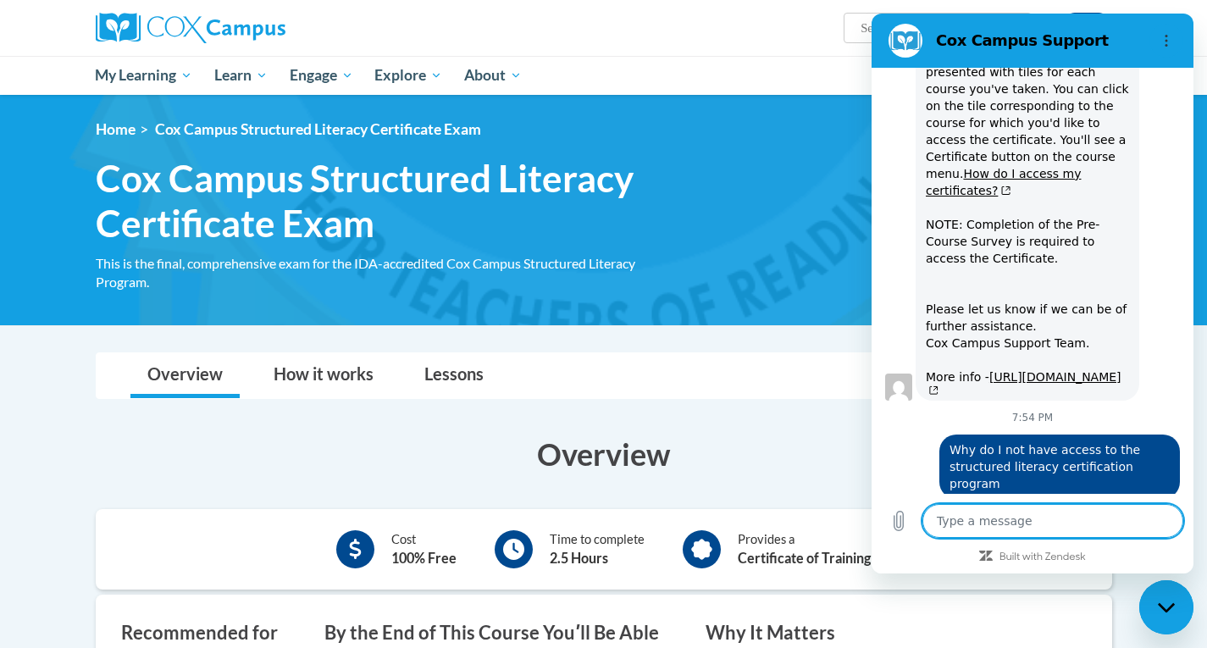
click at [1090, 594] on button "Talk to a human" at bounding box center [1124, 618] width 113 height 49
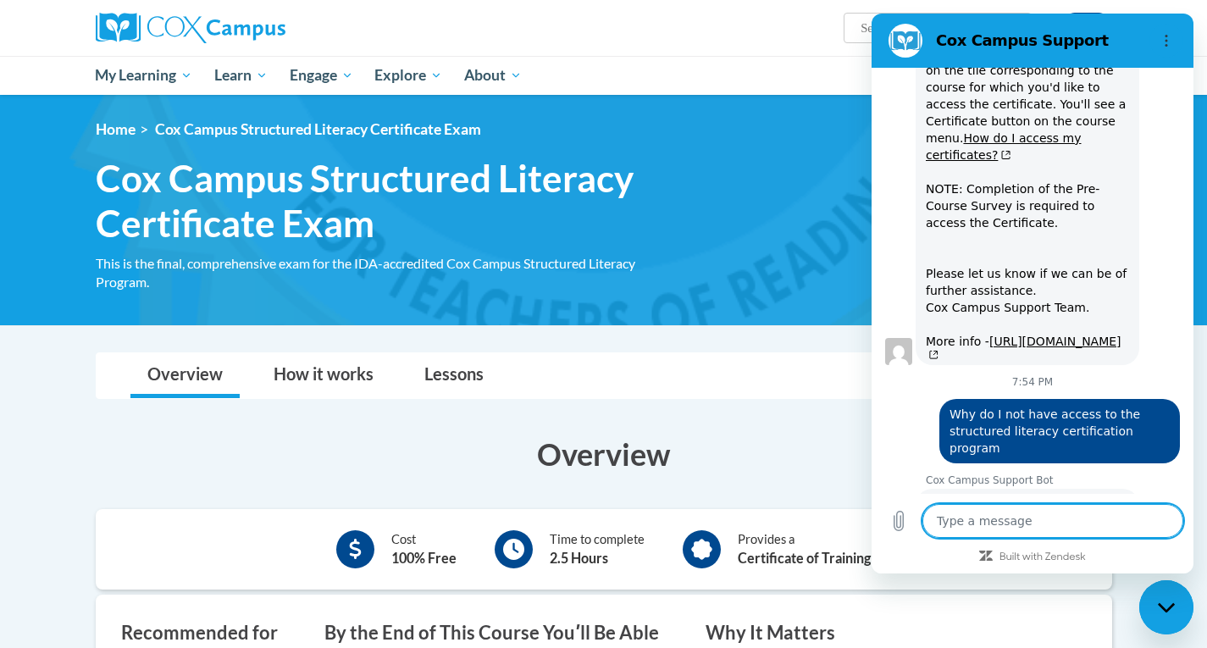
scroll to position [2633, 0]
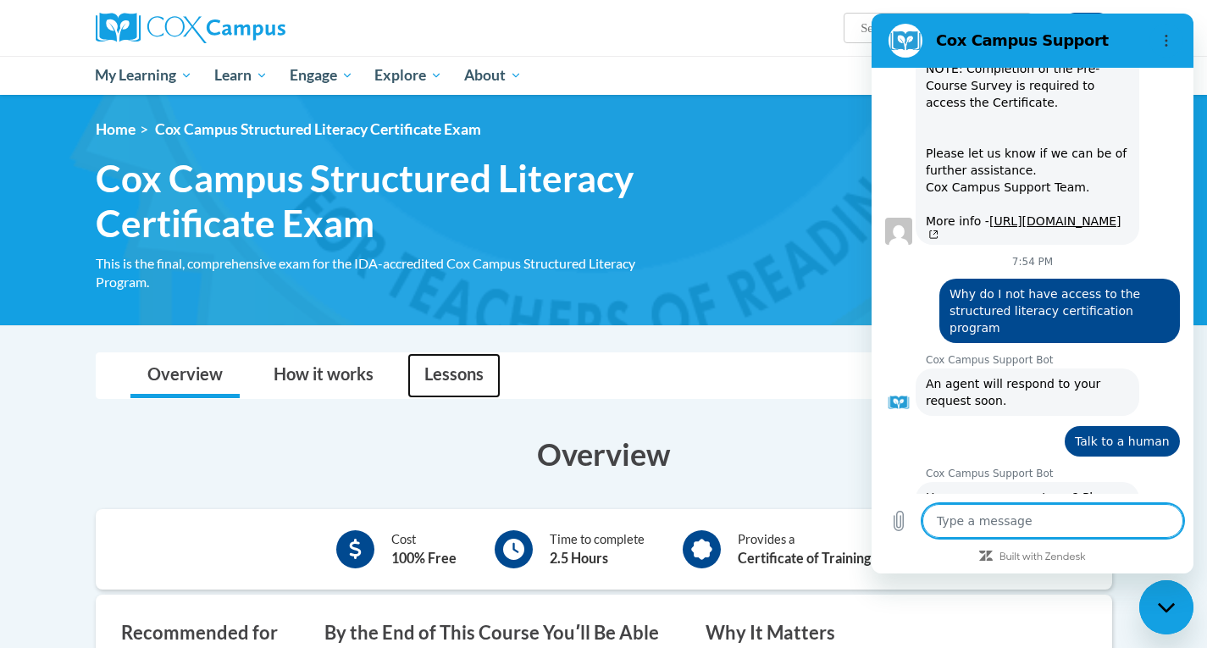
click at [435, 380] on link "Lessons" at bounding box center [454, 375] width 93 height 45
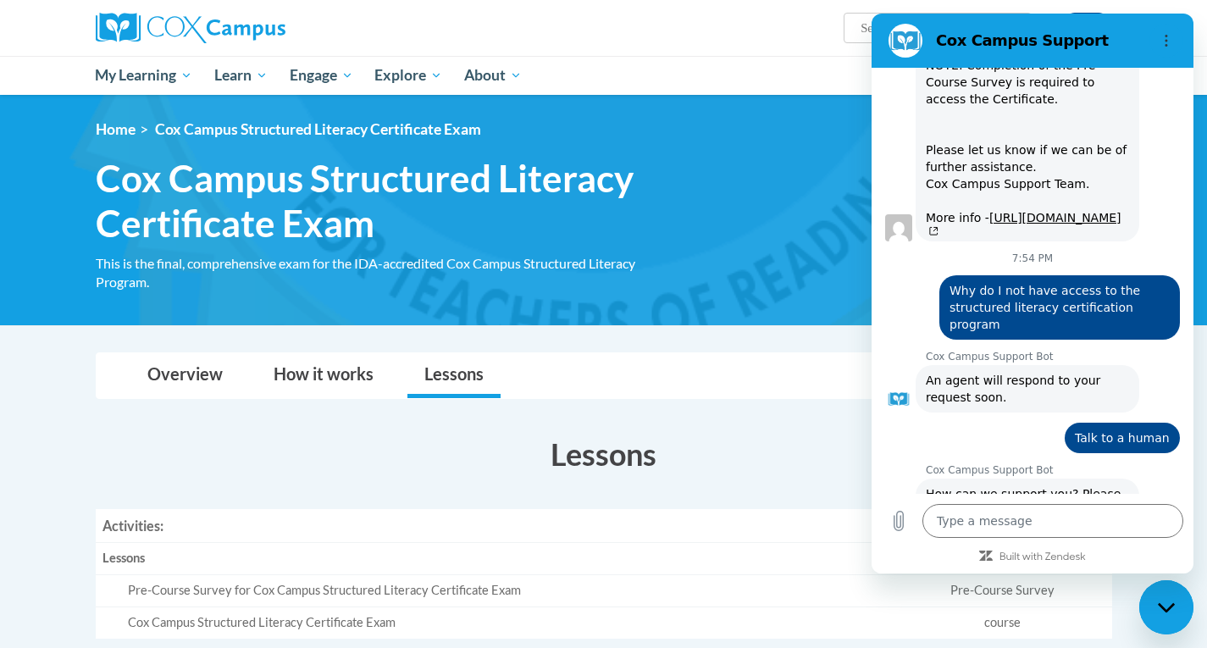
type textarea "x"
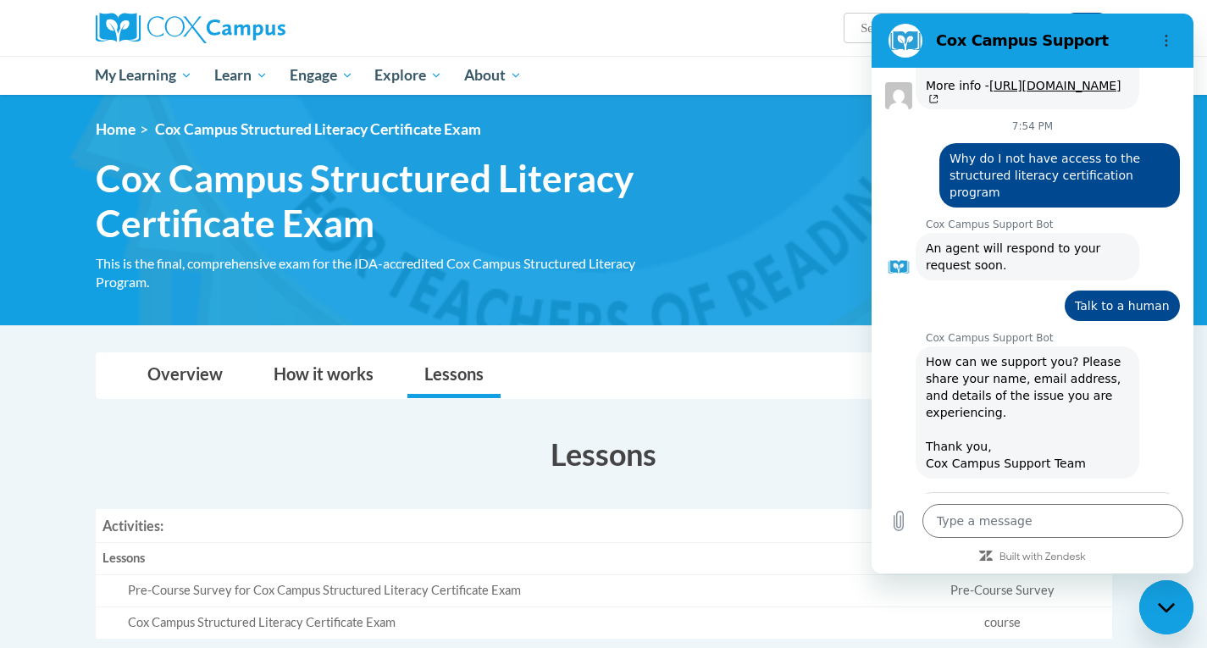
scroll to position [2889, 0]
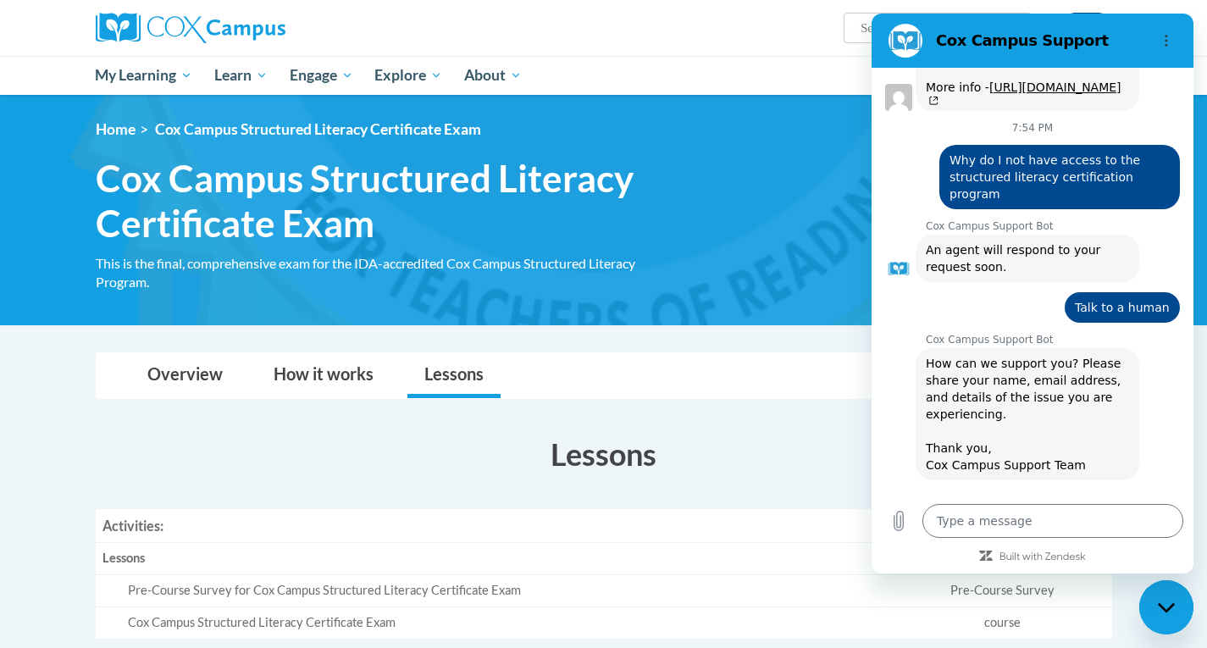
type input "Lauren Rondone"
click at [1131, 588] on span "Next" at bounding box center [1137, 598] width 28 height 20
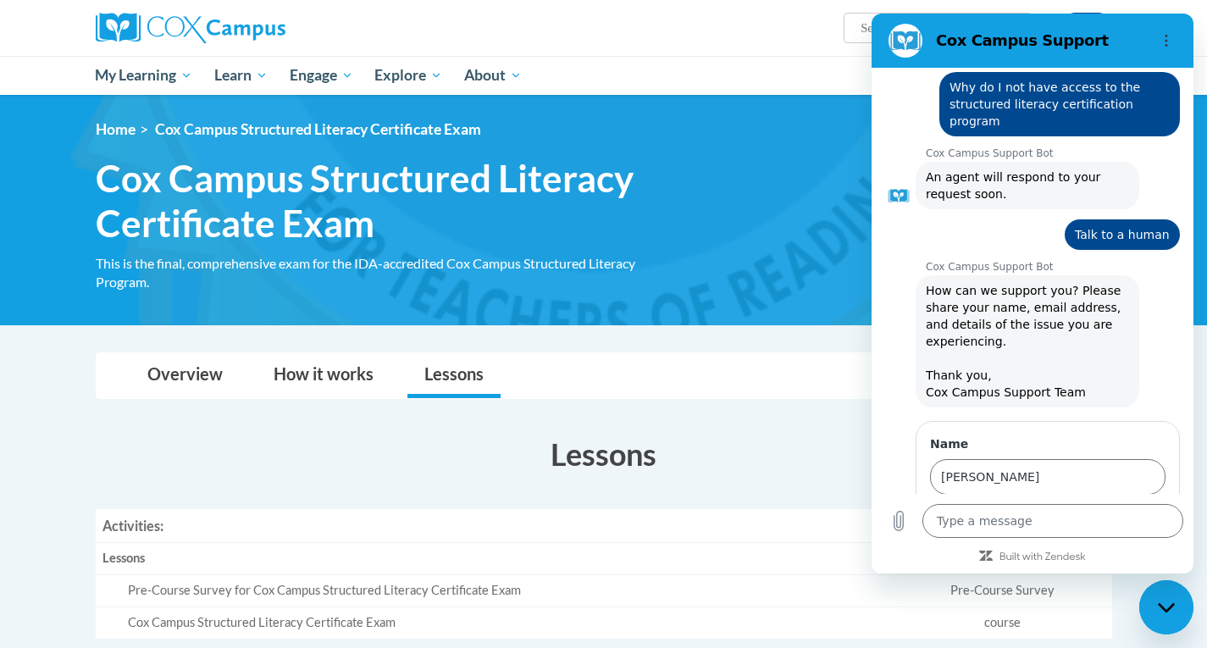
type input "lrondone@students.kennesaw.edu"
click at [1111, 581] on button "Send" at bounding box center [1136, 598] width 58 height 34
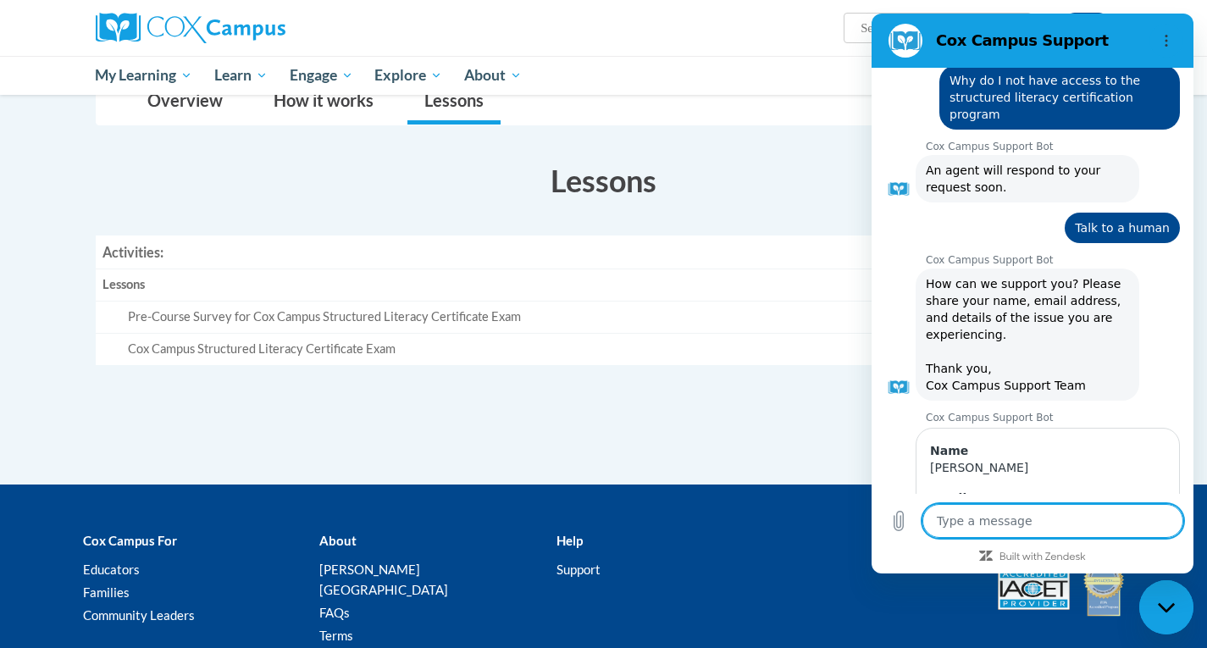
scroll to position [275, 0]
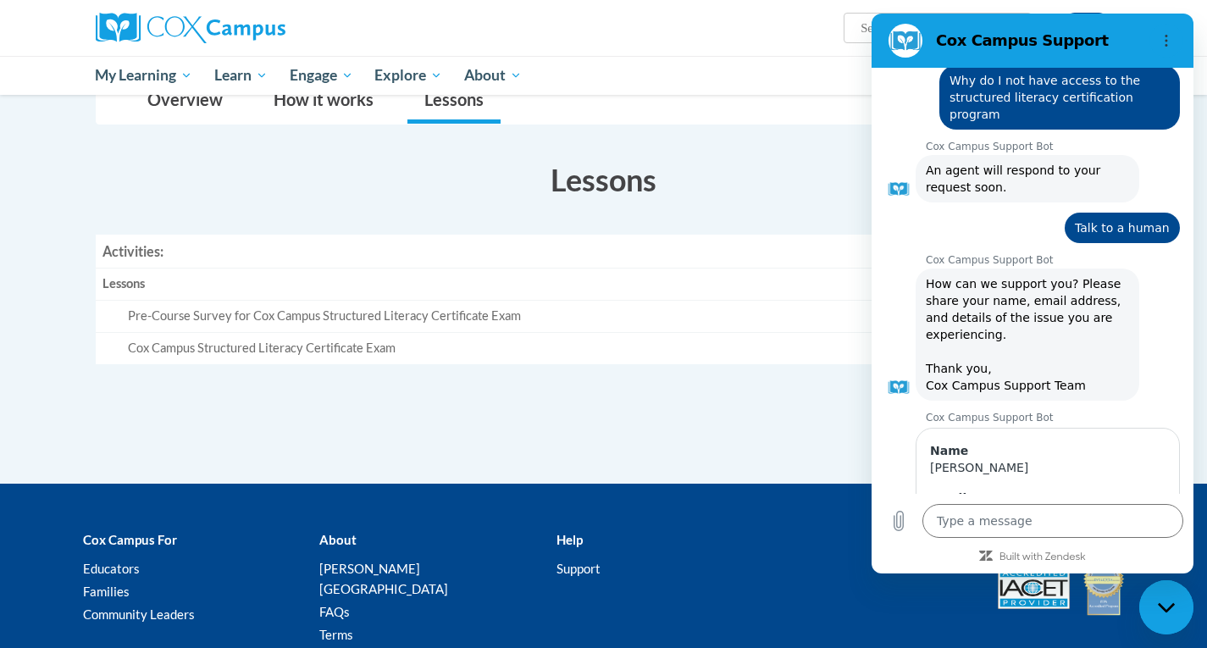
click at [642, 376] on div "Overview Cost 100% Free Time to complete 2.5 Hours Provides a Certificate of Tr…" at bounding box center [604, 261] width 1042 height 241
click at [1086, 42] on h2 "Cox Campus Support" at bounding box center [1039, 41] width 207 height 20
click at [1149, 618] on div "Close messaging window" at bounding box center [1166, 607] width 51 height 51
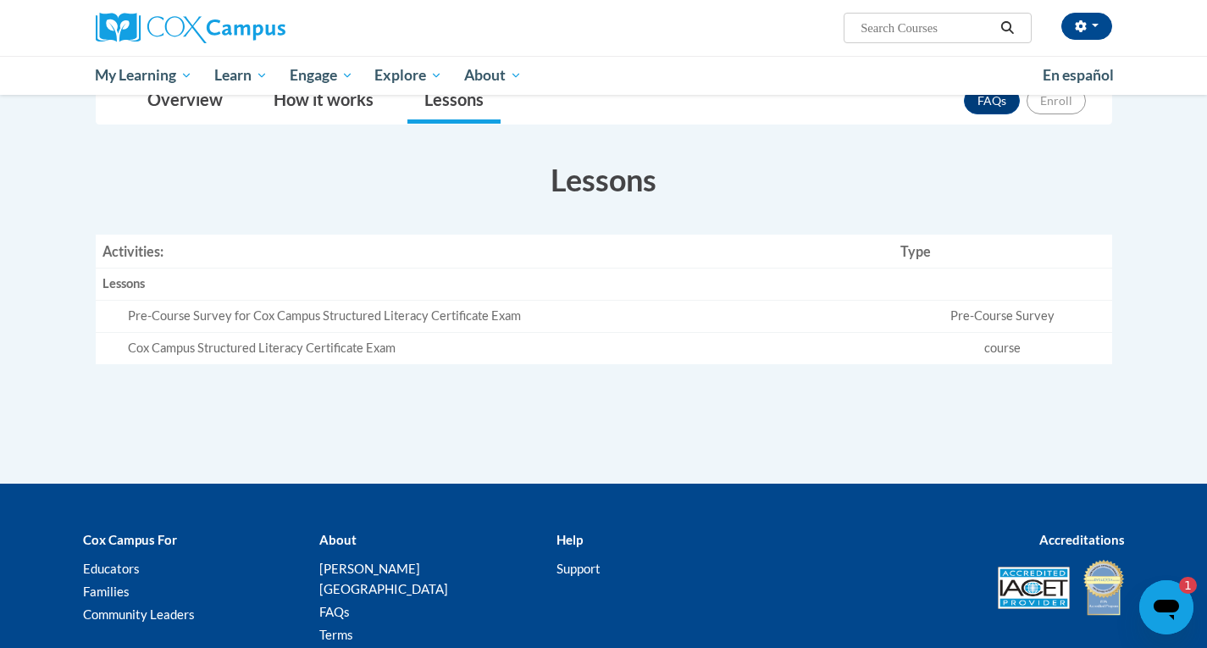
scroll to position [0, 0]
click at [304, 369] on div "Overview Cost 100% Free Time to complete 2.5 Hours Provides a Certificate of Tr…" at bounding box center [604, 261] width 1042 height 241
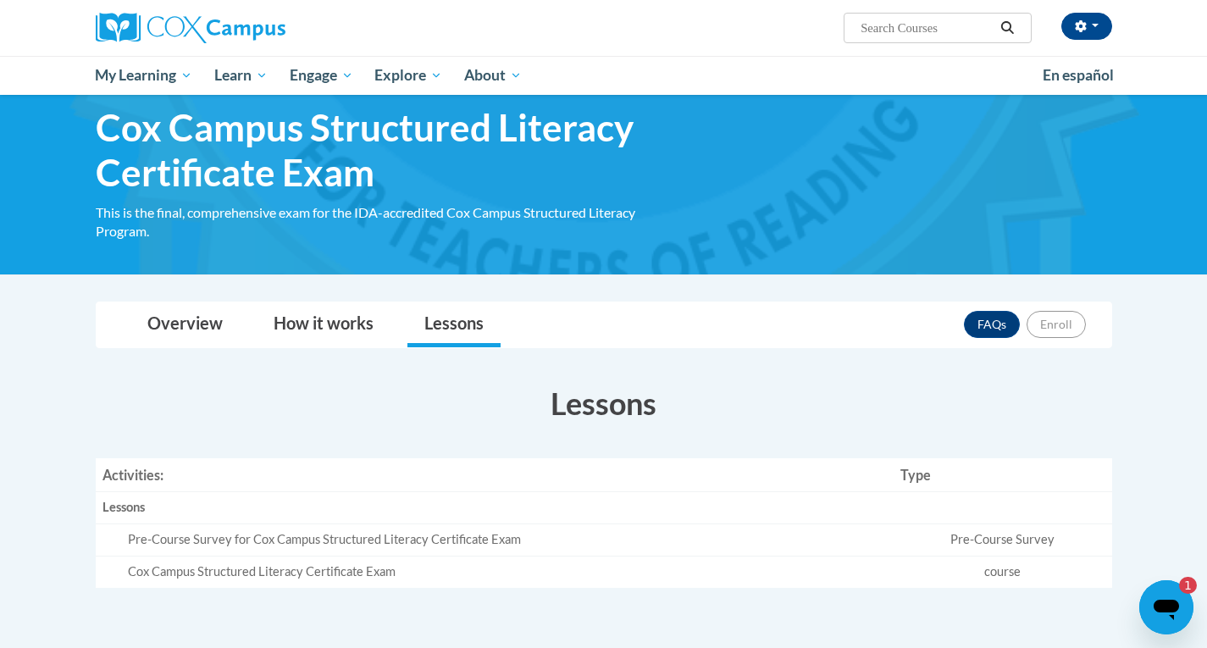
scroll to position [50, 0]
click at [1179, 591] on div "1" at bounding box center [1180, 585] width 34 height 17
type textarea "x"
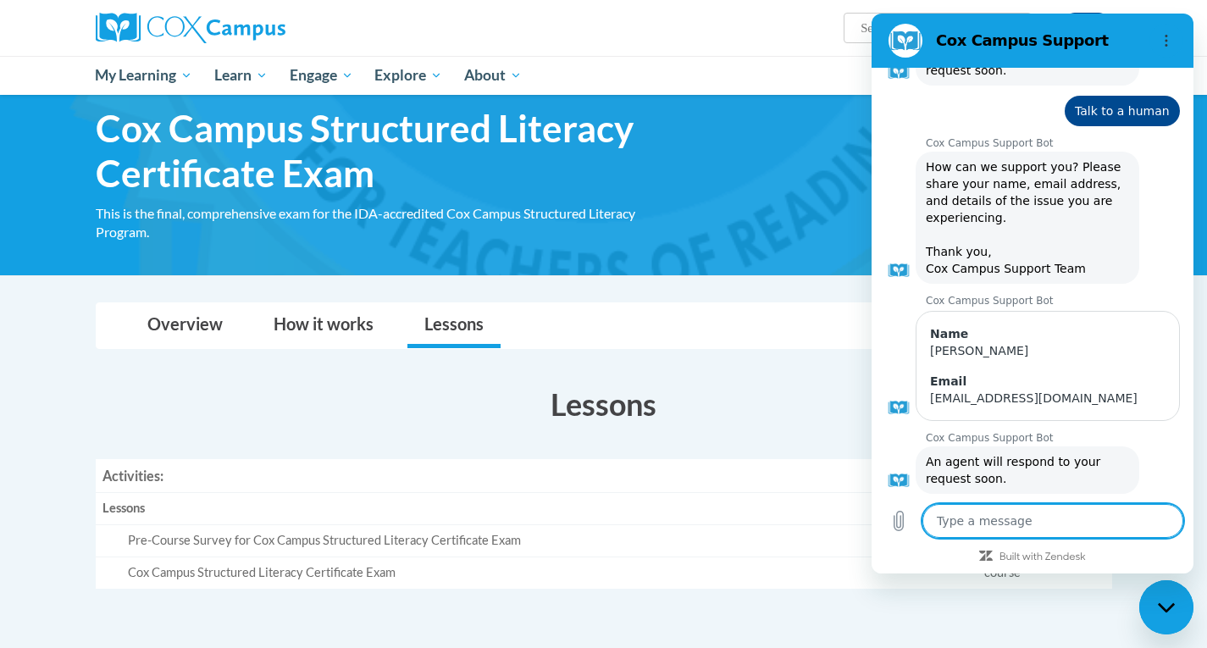
scroll to position [0, 0]
